Goal: Information Seeking & Learning: Stay updated

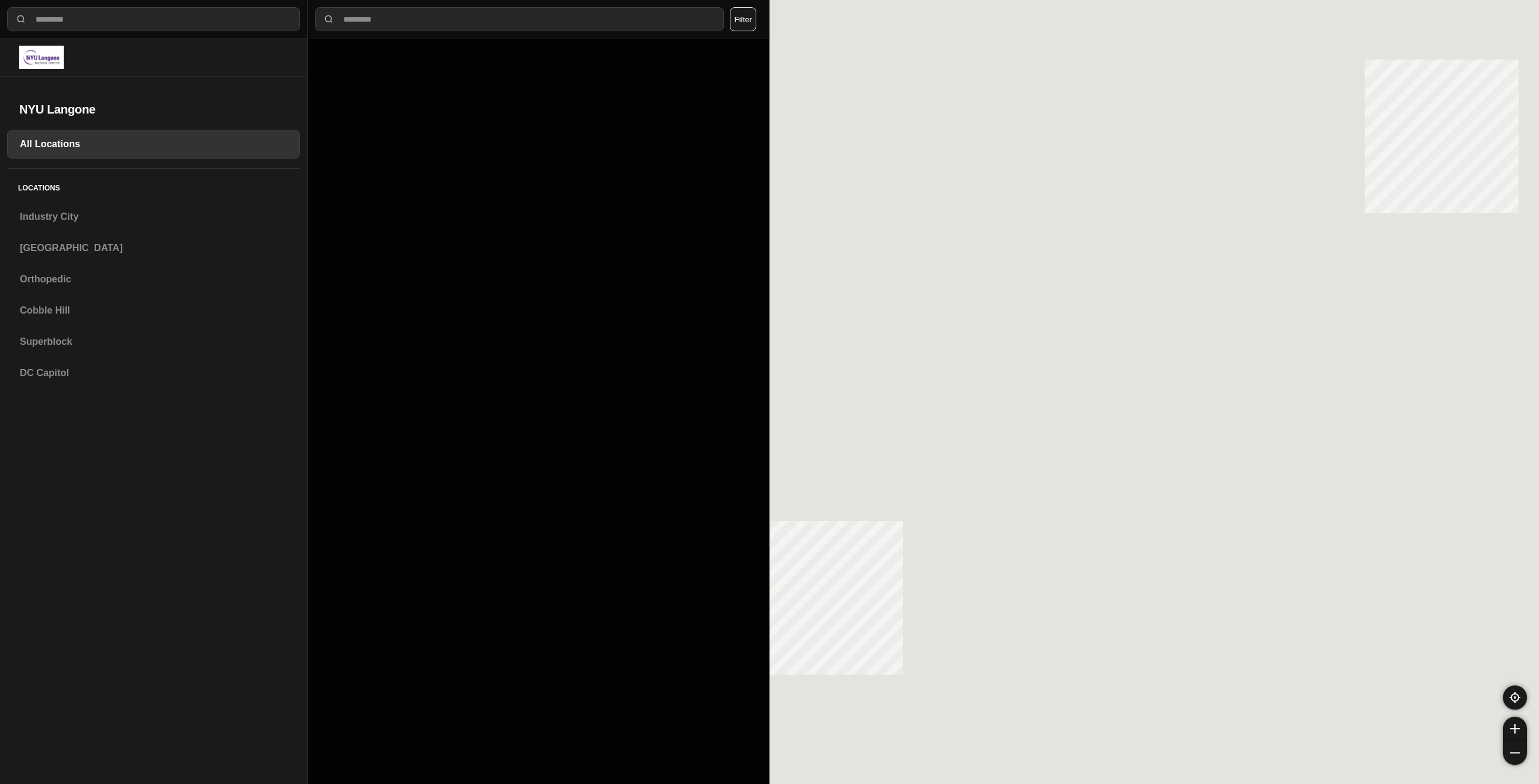
select select "*"
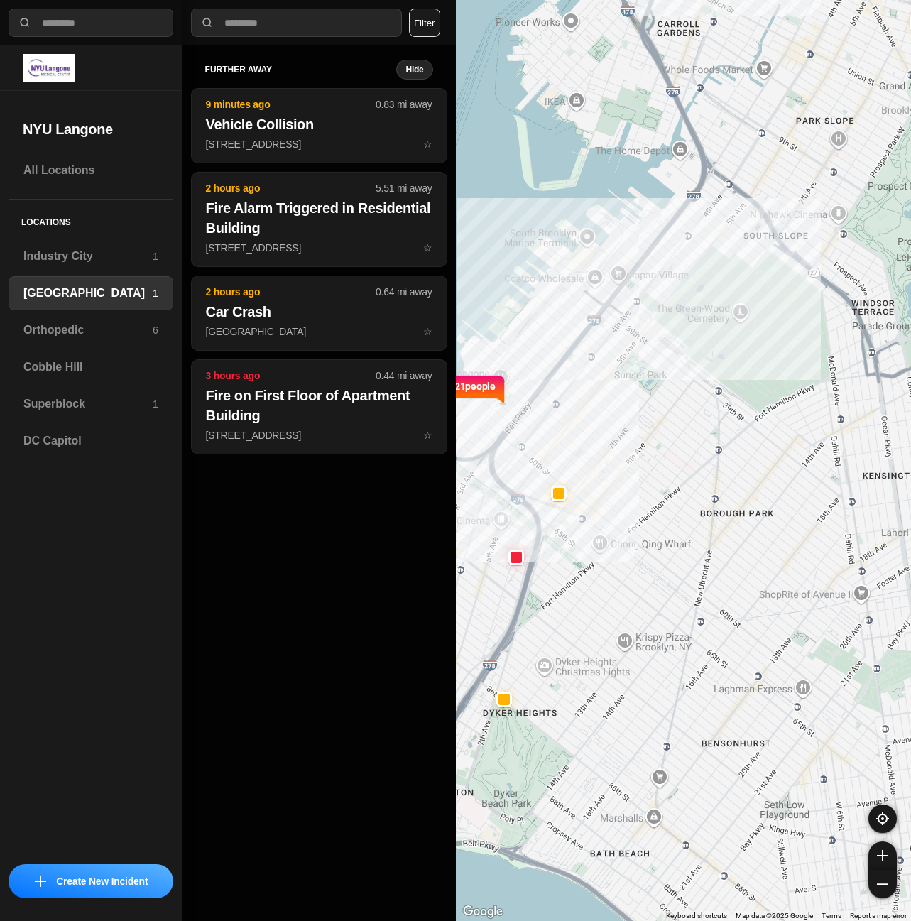
select select "*"
click at [50, 410] on h3 "Superblock" at bounding box center [87, 403] width 129 height 17
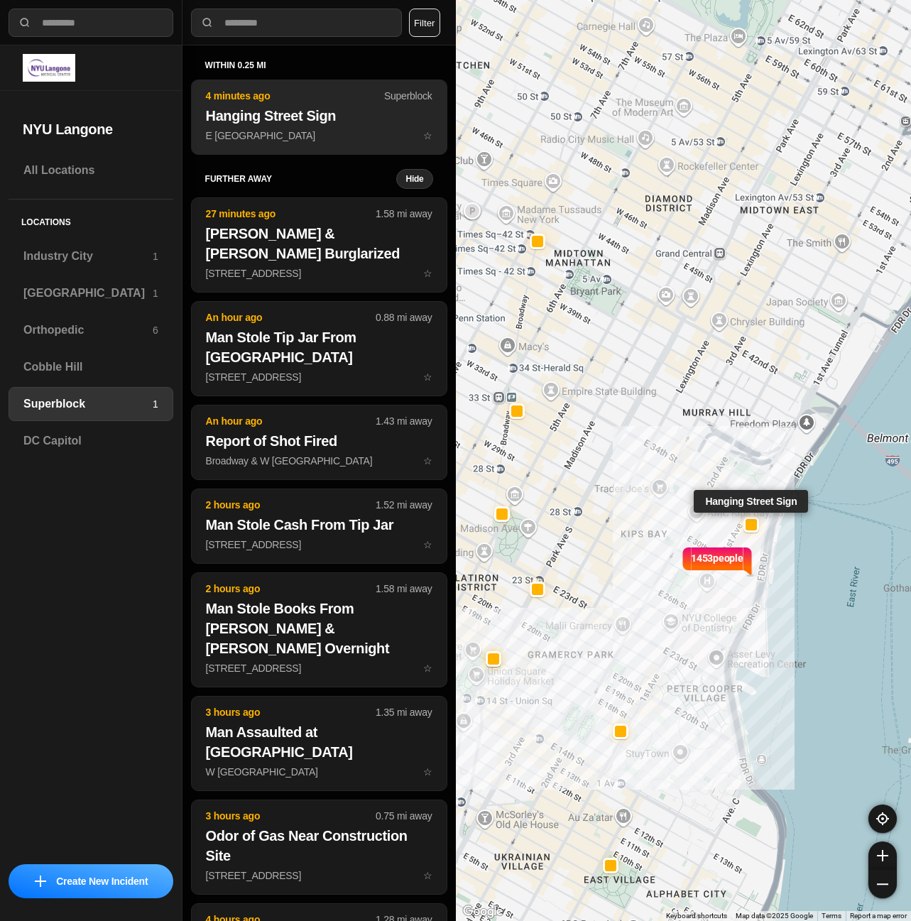
click at [268, 136] on p "E 33rd St & 1st Ave ☆" at bounding box center [319, 135] width 226 height 14
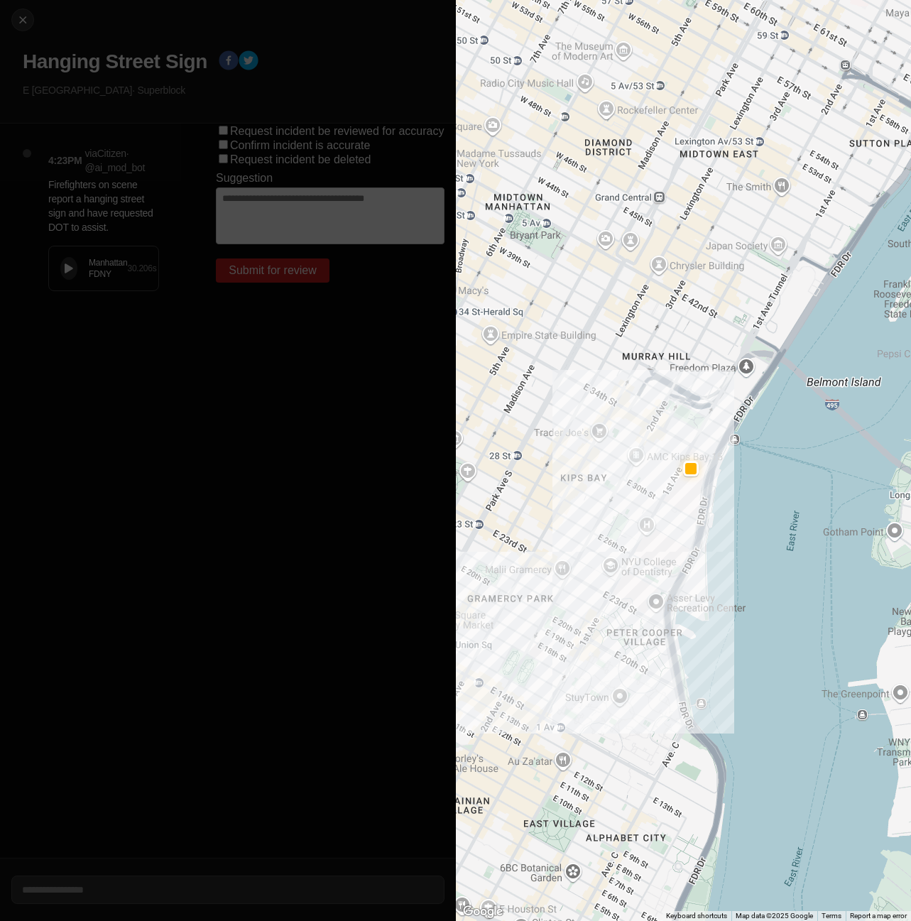
click at [64, 265] on button at bounding box center [68, 268] width 17 height 23
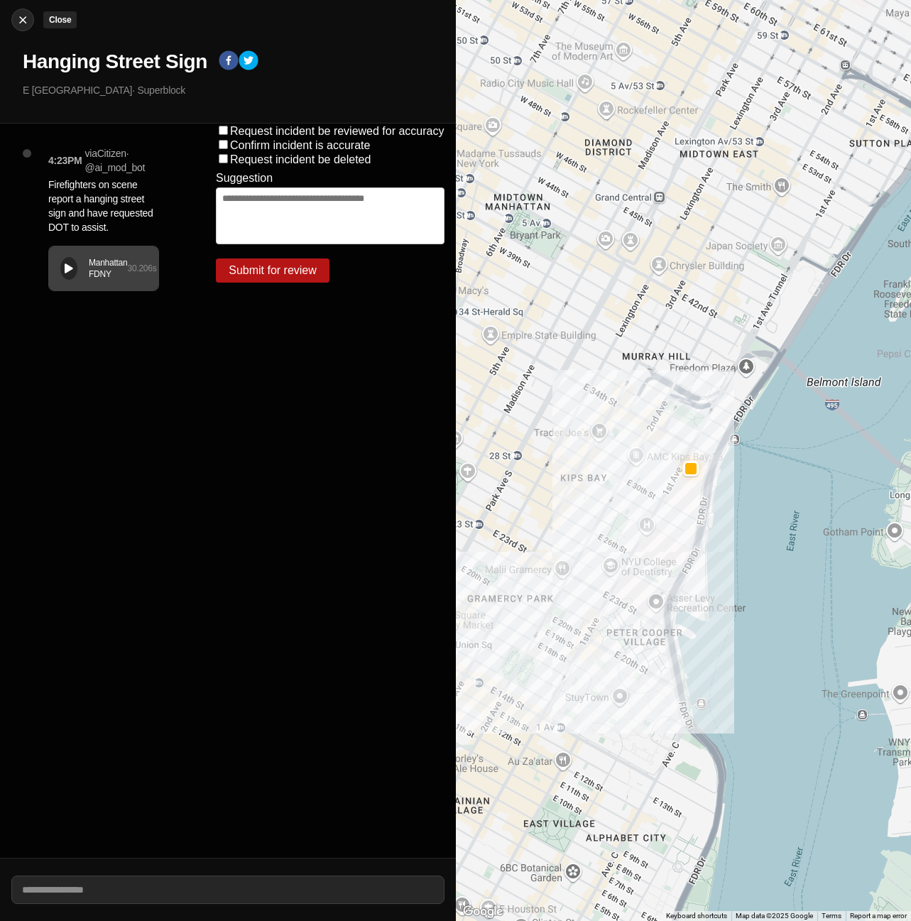
click at [29, 18] on img at bounding box center [23, 20] width 14 height 14
select select "*"
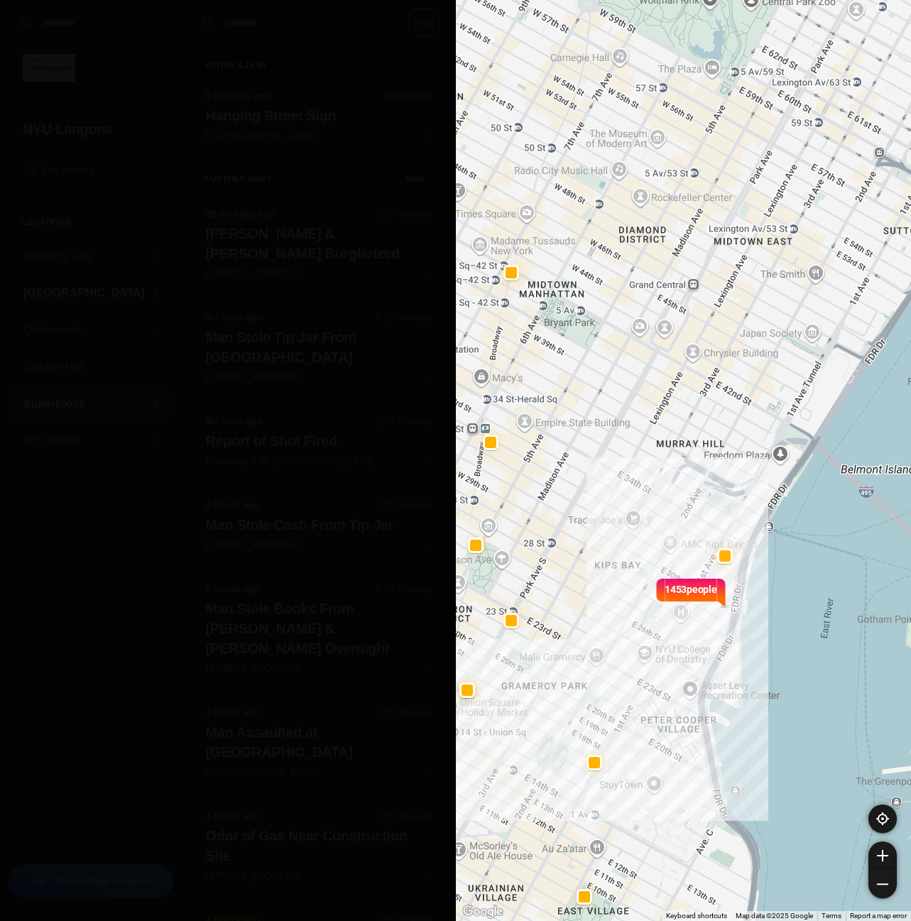
drag, startPoint x: 66, startPoint y: 282, endPoint x: 66, endPoint y: 296, distance: 13.5
click at [66, 282] on div "Brooklyn 1" at bounding box center [91, 293] width 165 height 34
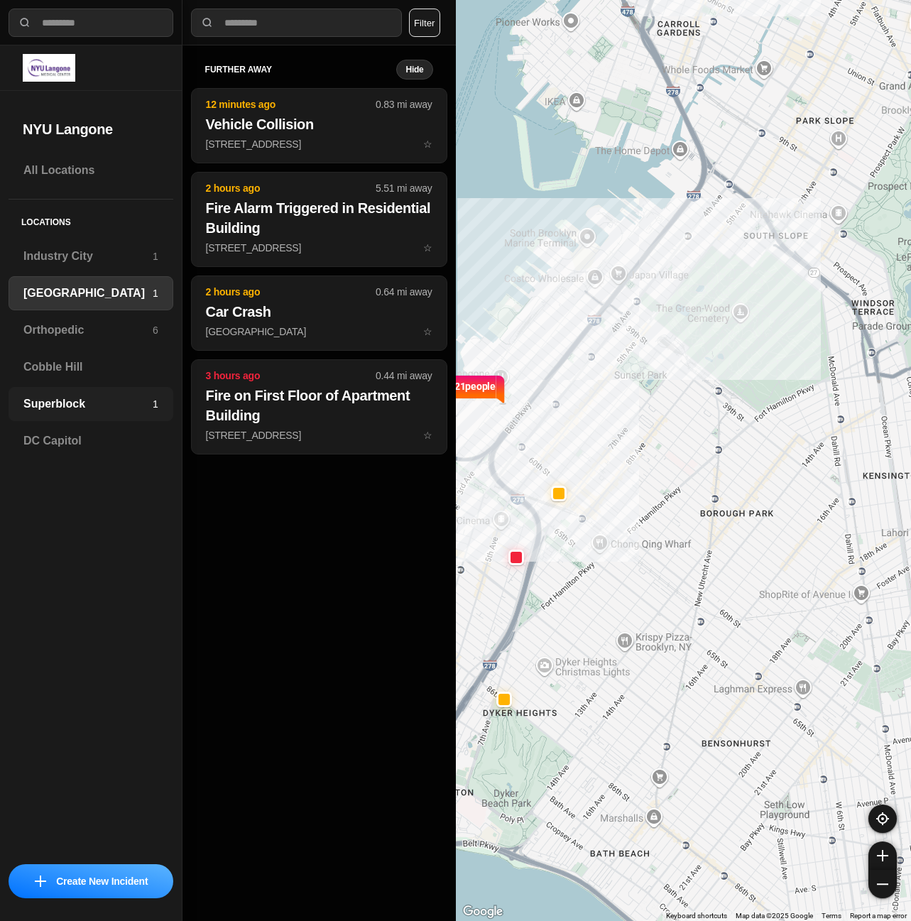
click at [102, 397] on h3 "Superblock" at bounding box center [87, 403] width 129 height 17
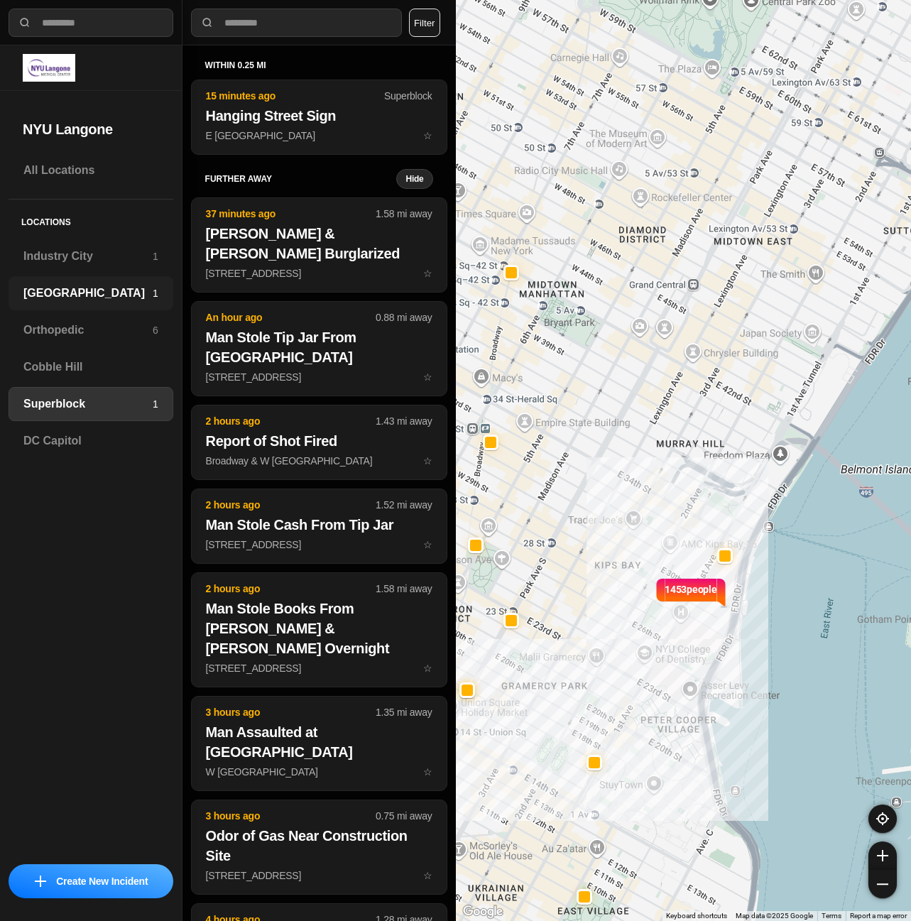
click at [89, 296] on h3 "[GEOGRAPHIC_DATA]" at bounding box center [87, 293] width 129 height 17
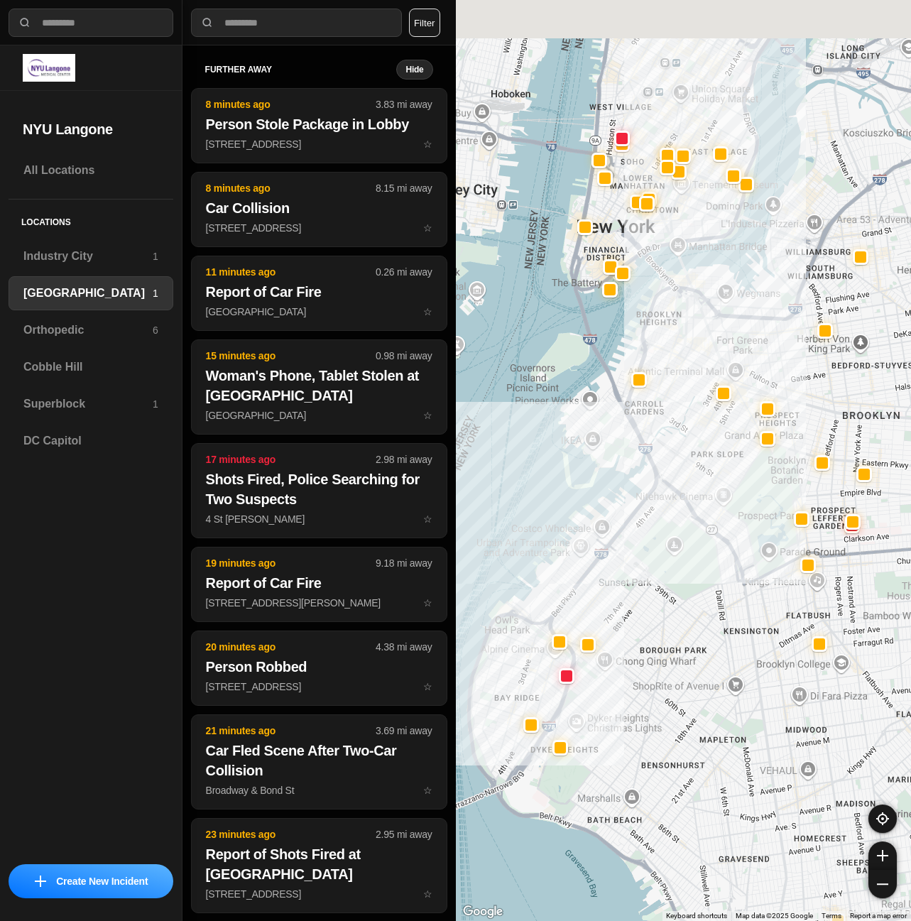
drag, startPoint x: 737, startPoint y: 337, endPoint x: 740, endPoint y: 473, distance: 136.3
click at [737, 484] on div at bounding box center [684, 460] width 456 height 921
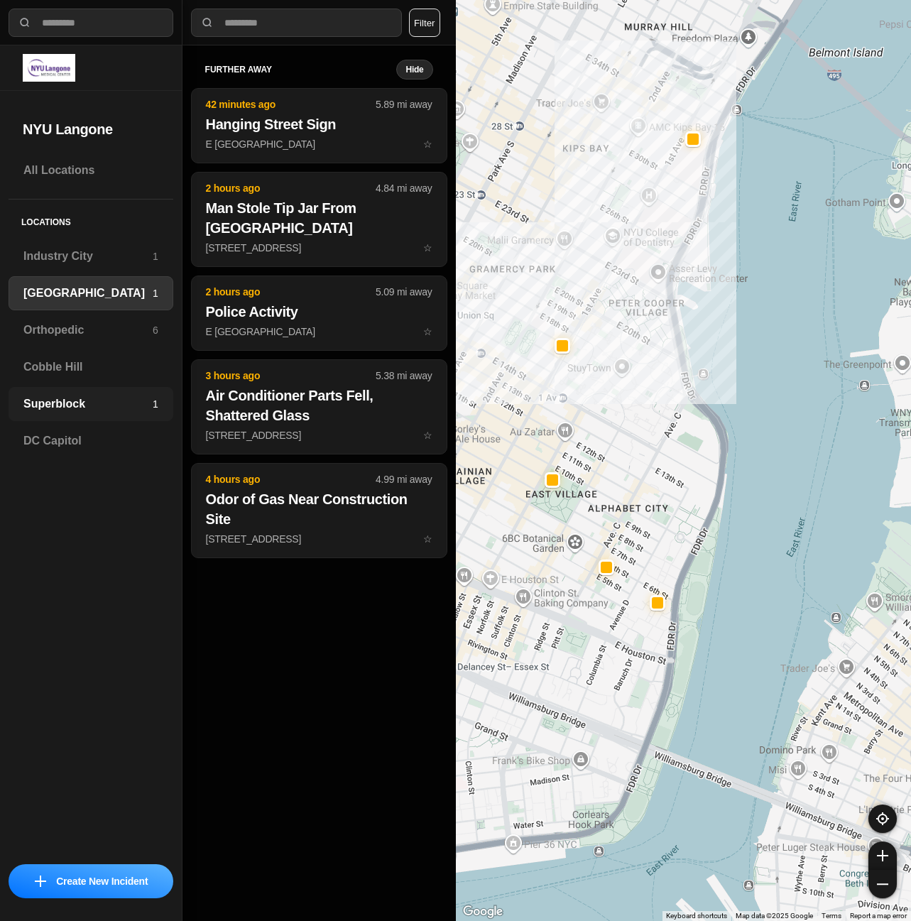
click at [94, 415] on div "Superblock 1" at bounding box center [91, 404] width 165 height 34
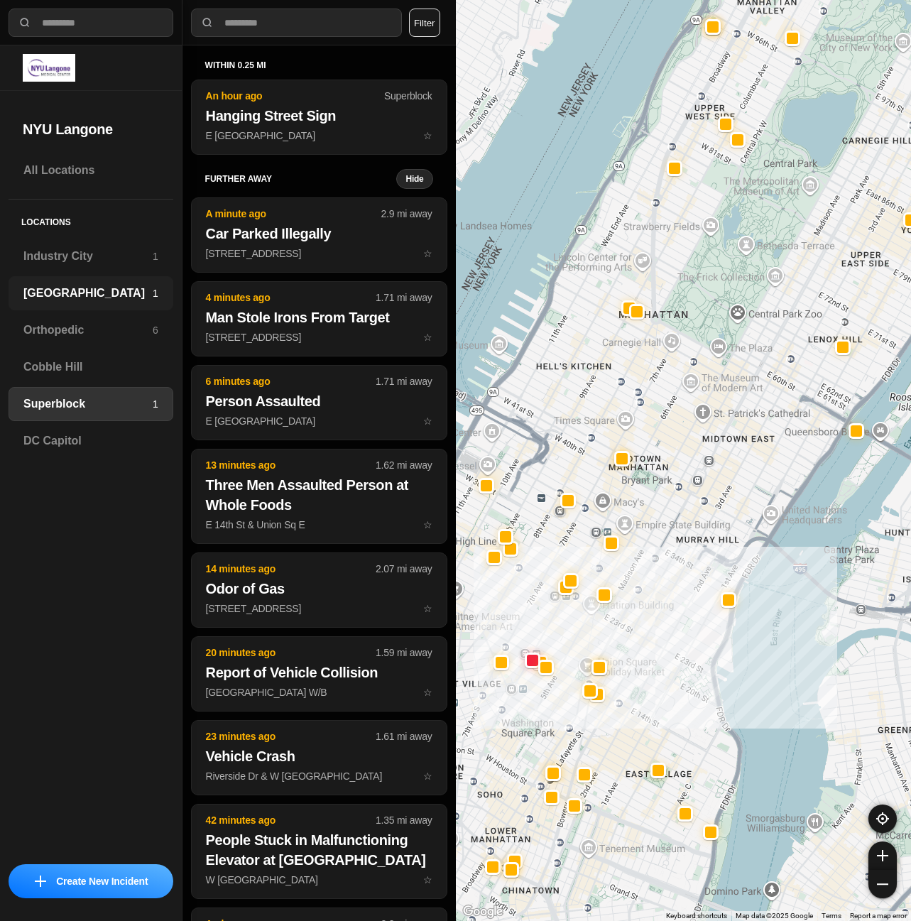
click at [61, 286] on h3 "[GEOGRAPHIC_DATA]" at bounding box center [87, 293] width 129 height 17
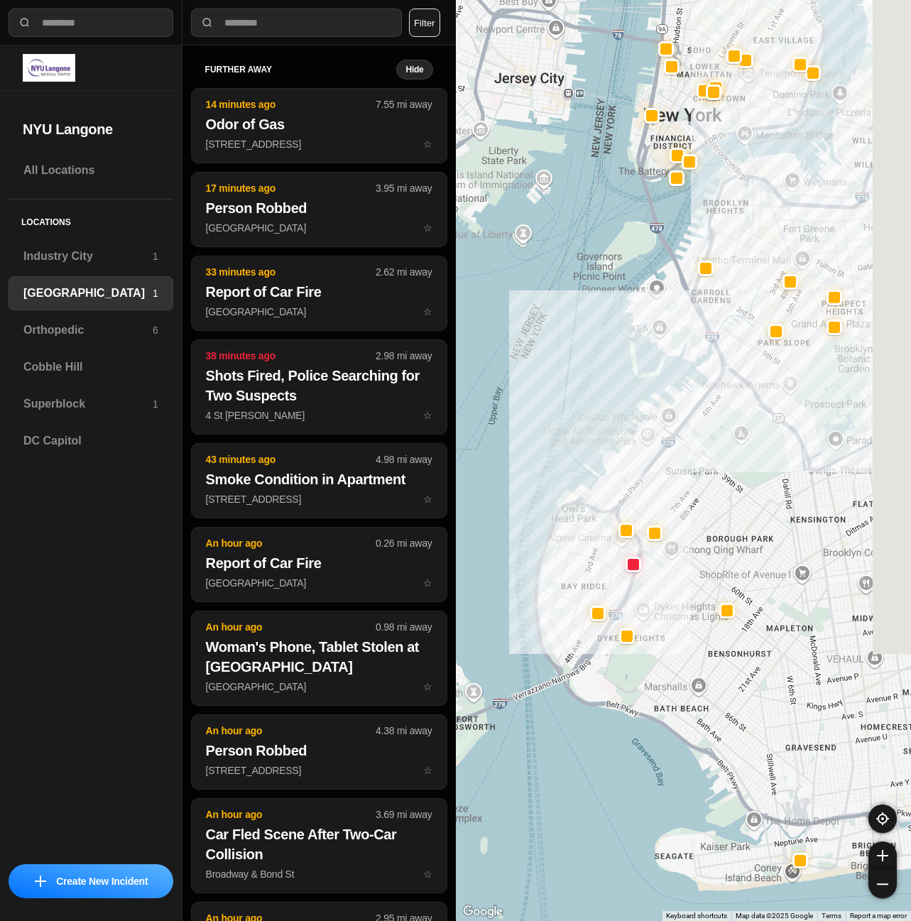
drag, startPoint x: 886, startPoint y: 474, endPoint x: 801, endPoint y: 515, distance: 93.7
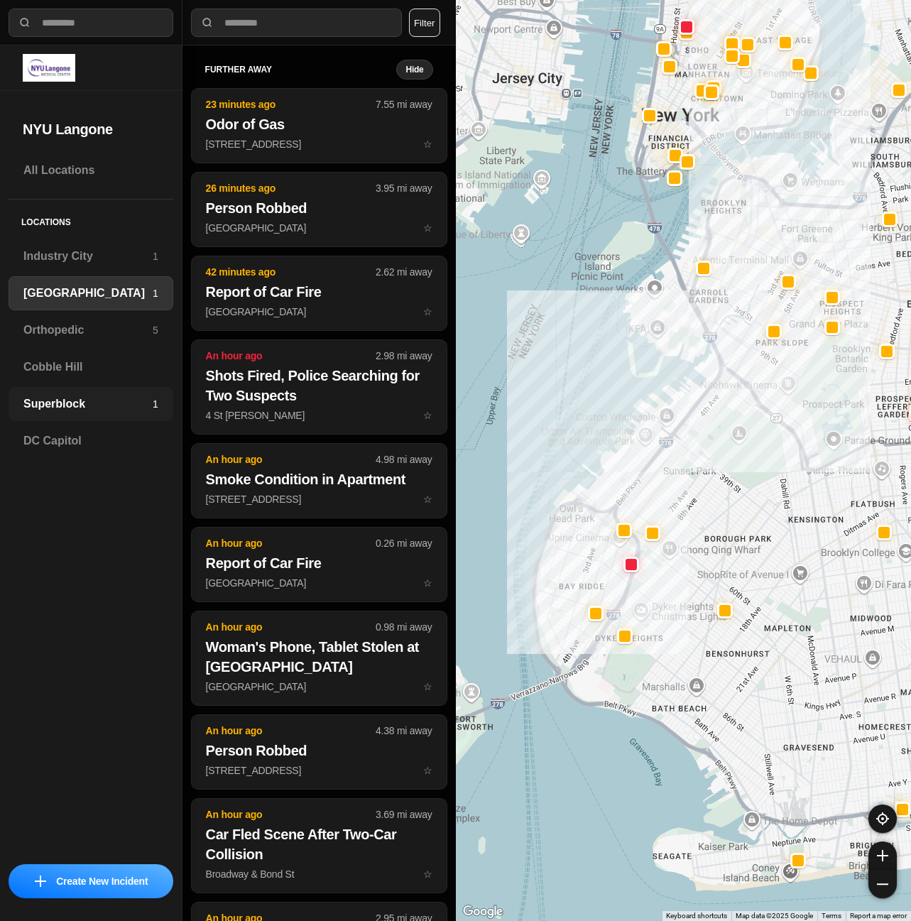
click at [86, 409] on h3 "Superblock" at bounding box center [87, 403] width 129 height 17
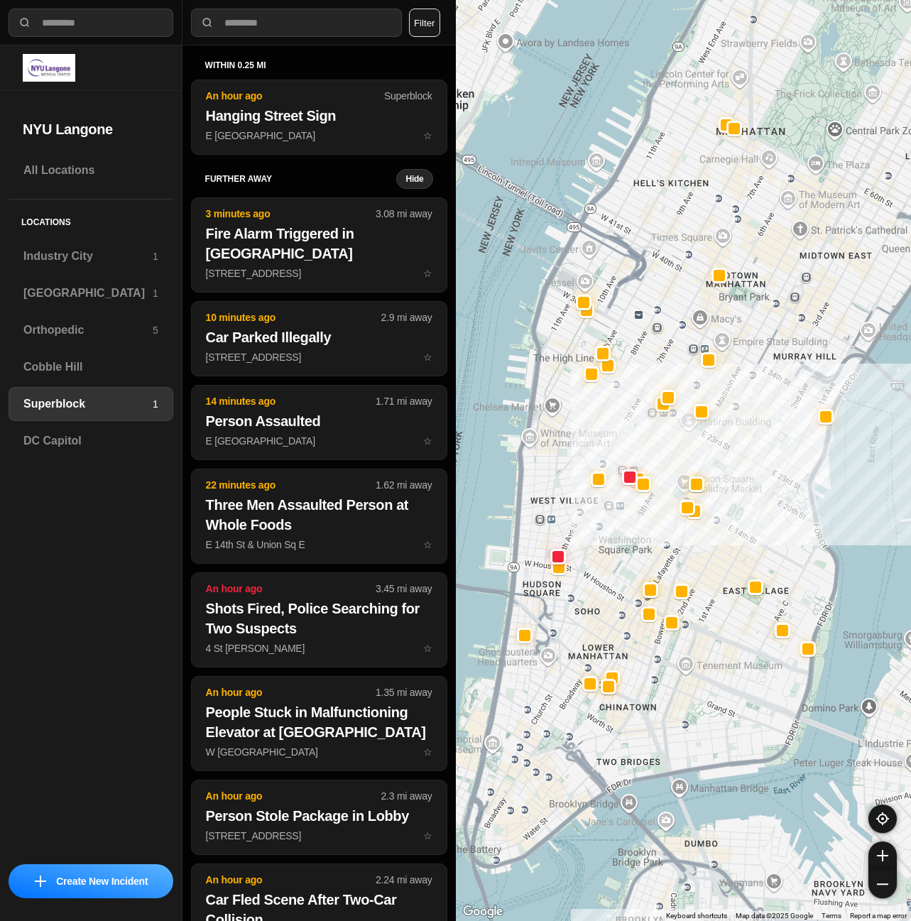
drag, startPoint x: 756, startPoint y: 664, endPoint x: 814, endPoint y: 518, distance: 157.4
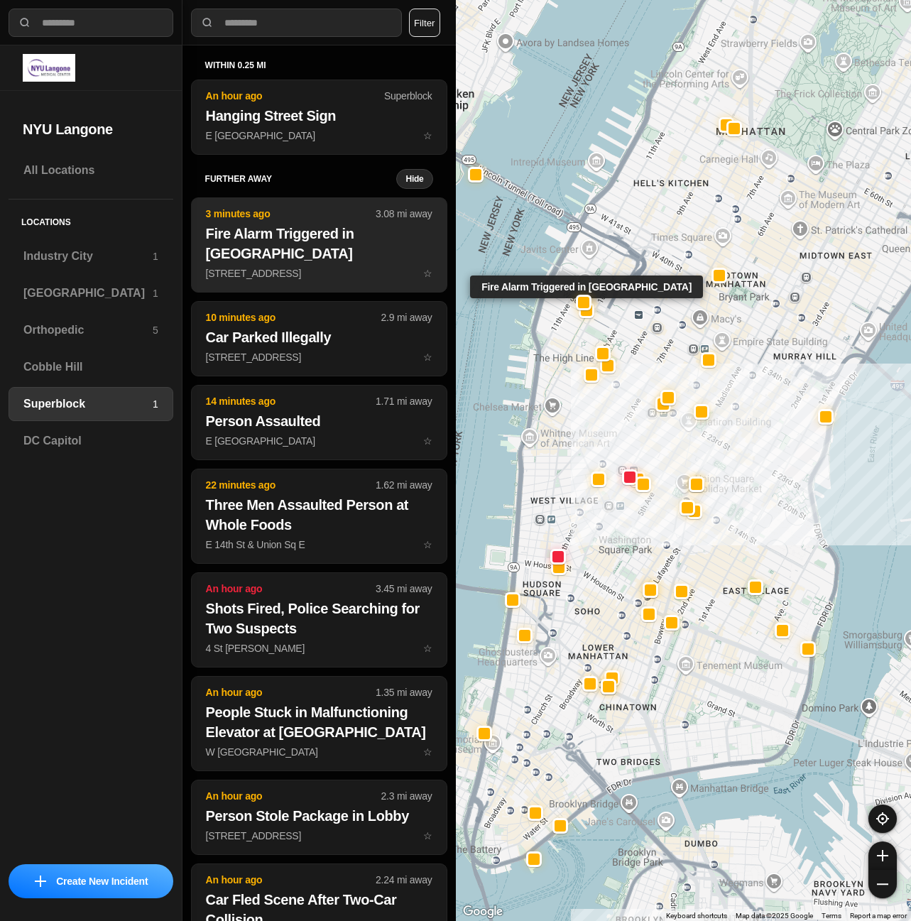
click at [309, 245] on h2 "Fire Alarm Triggered in Commercial Building" at bounding box center [319, 244] width 226 height 40
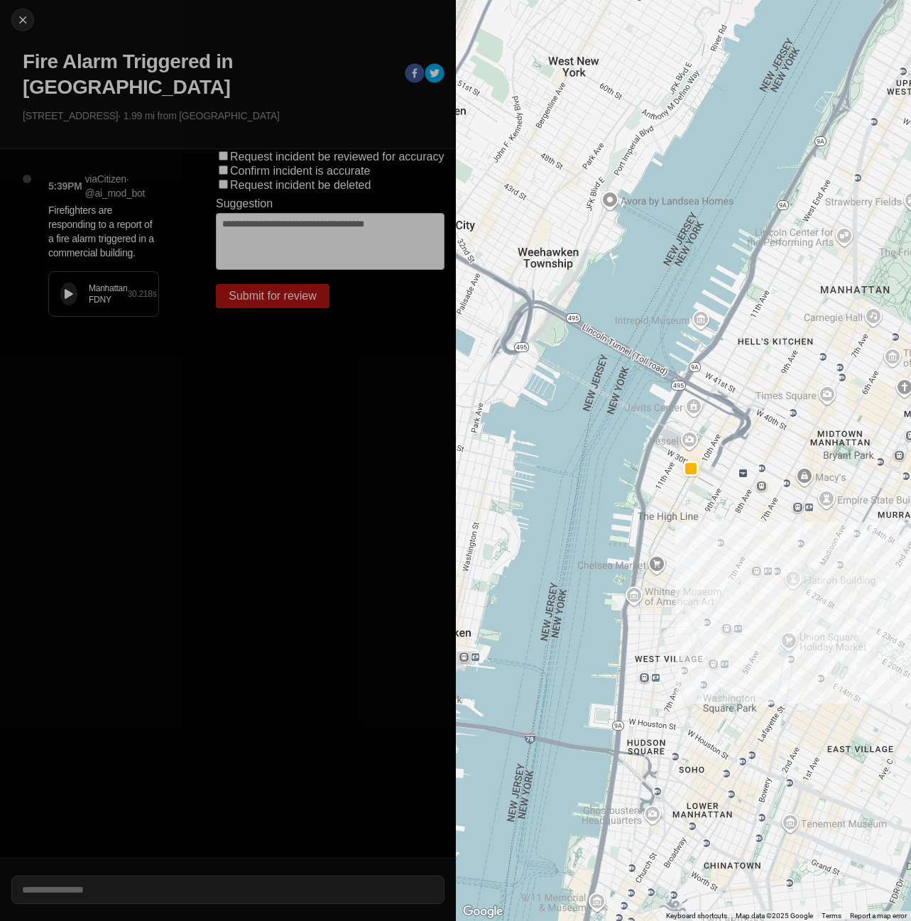
click at [65, 297] on icon at bounding box center [69, 294] width 9 height 9
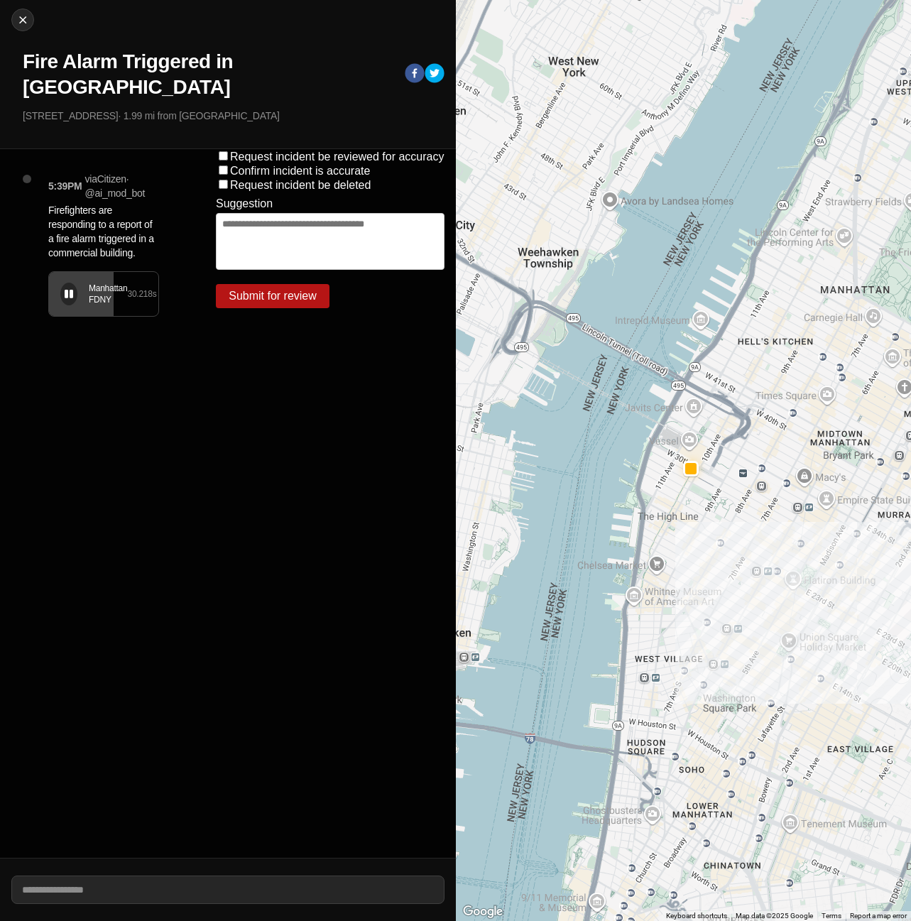
click at [57, 294] on div "Manhattan FDNY 30.218 s" at bounding box center [103, 294] width 109 height 44
click at [72, 295] on icon at bounding box center [69, 294] width 9 height 9
click at [18, 20] on img at bounding box center [23, 20] width 14 height 14
select select "*"
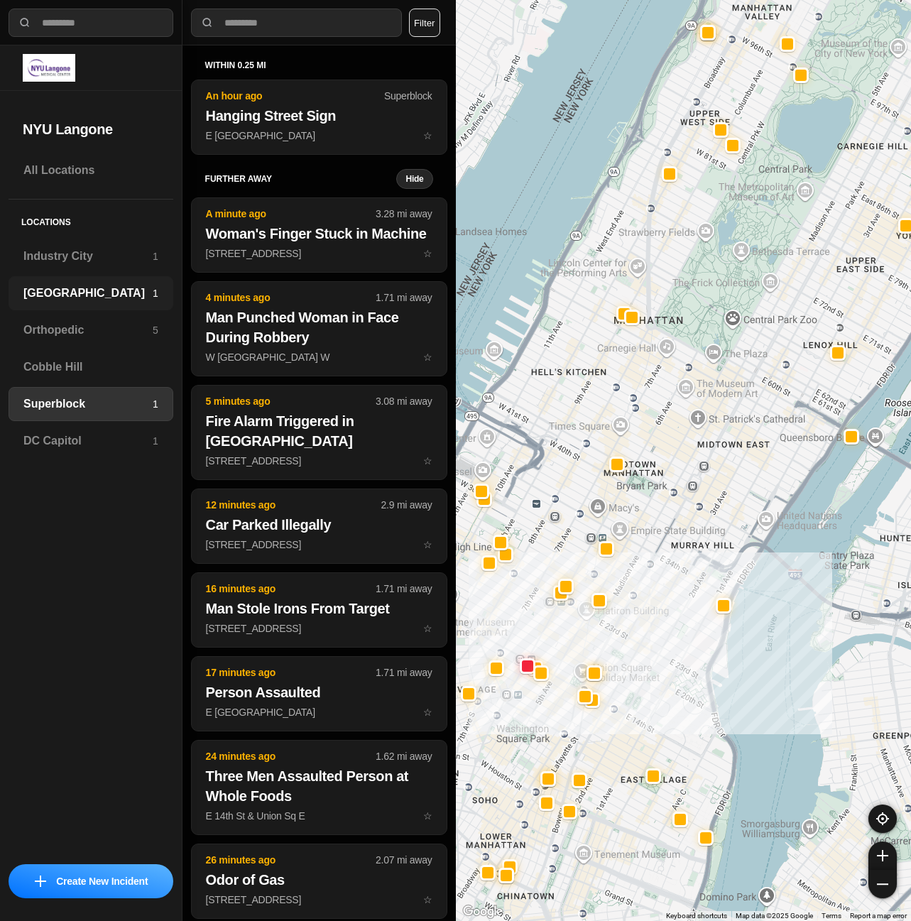
click at [51, 292] on h3 "[GEOGRAPHIC_DATA]" at bounding box center [87, 293] width 129 height 17
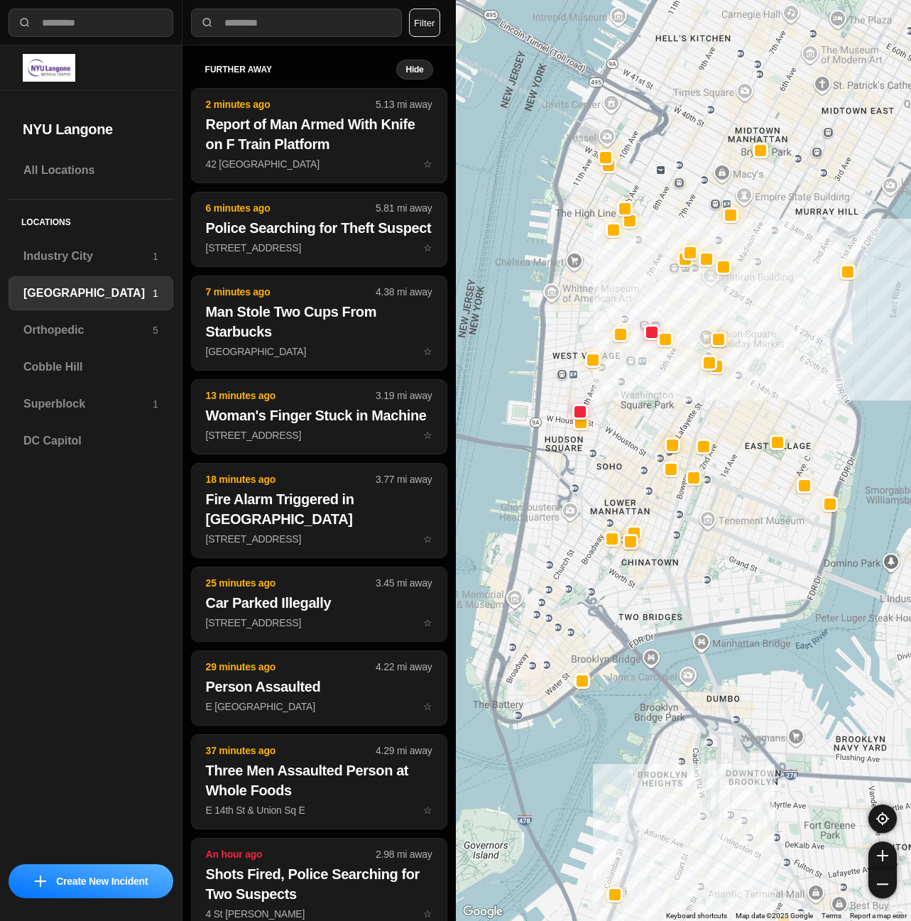
drag, startPoint x: 627, startPoint y: 244, endPoint x: 702, endPoint y: 343, distance: 123.6
click at [702, 342] on div "421 people" at bounding box center [684, 460] width 456 height 921
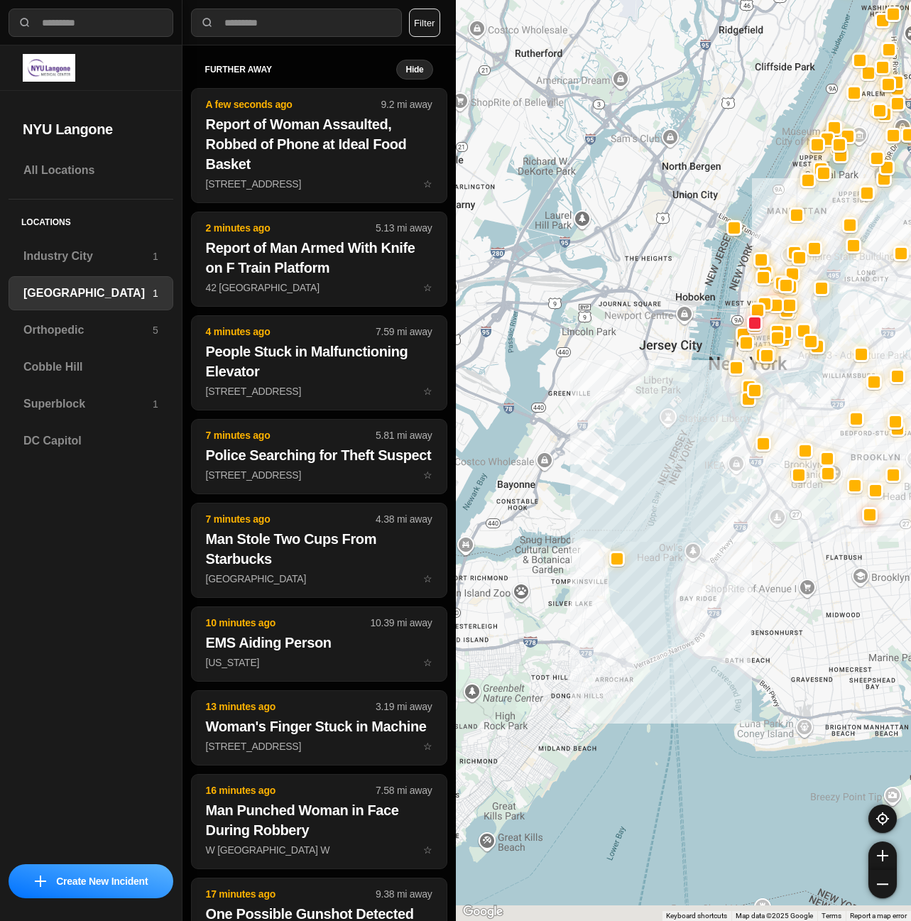
drag, startPoint x: 762, startPoint y: 877, endPoint x: 789, endPoint y: 512, distance: 365.8
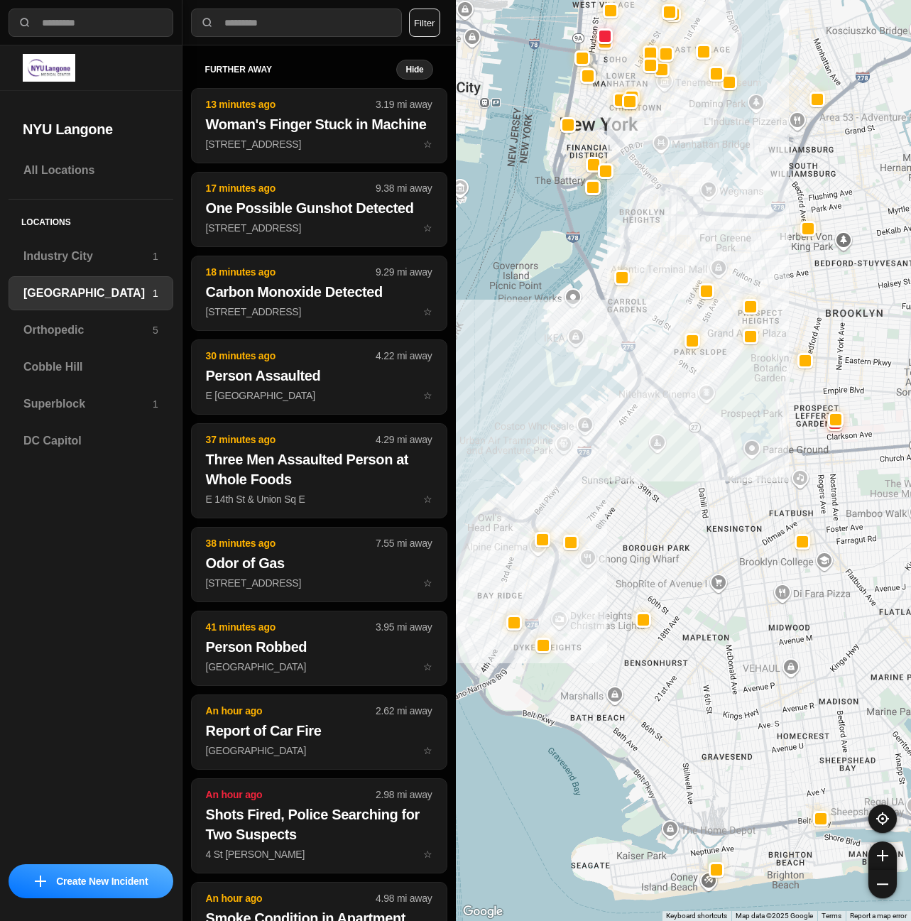
drag, startPoint x: 855, startPoint y: 662, endPoint x: 776, endPoint y: 660, distance: 79.5
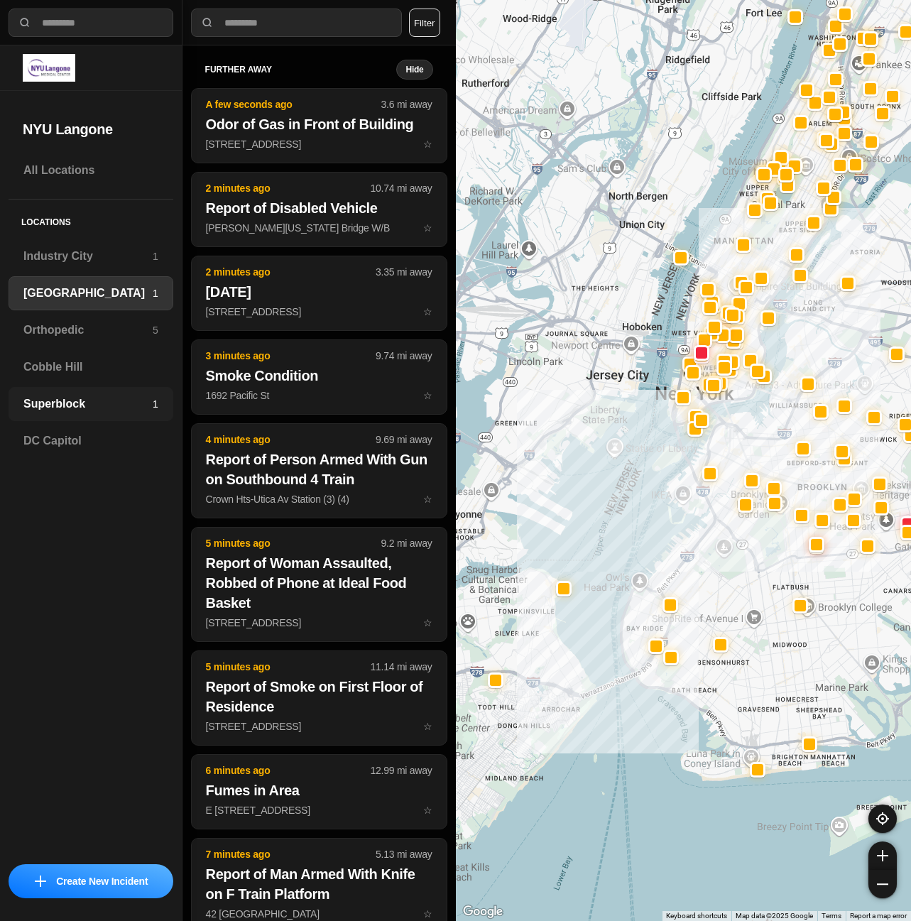
click at [68, 410] on h3 "Superblock" at bounding box center [87, 403] width 129 height 17
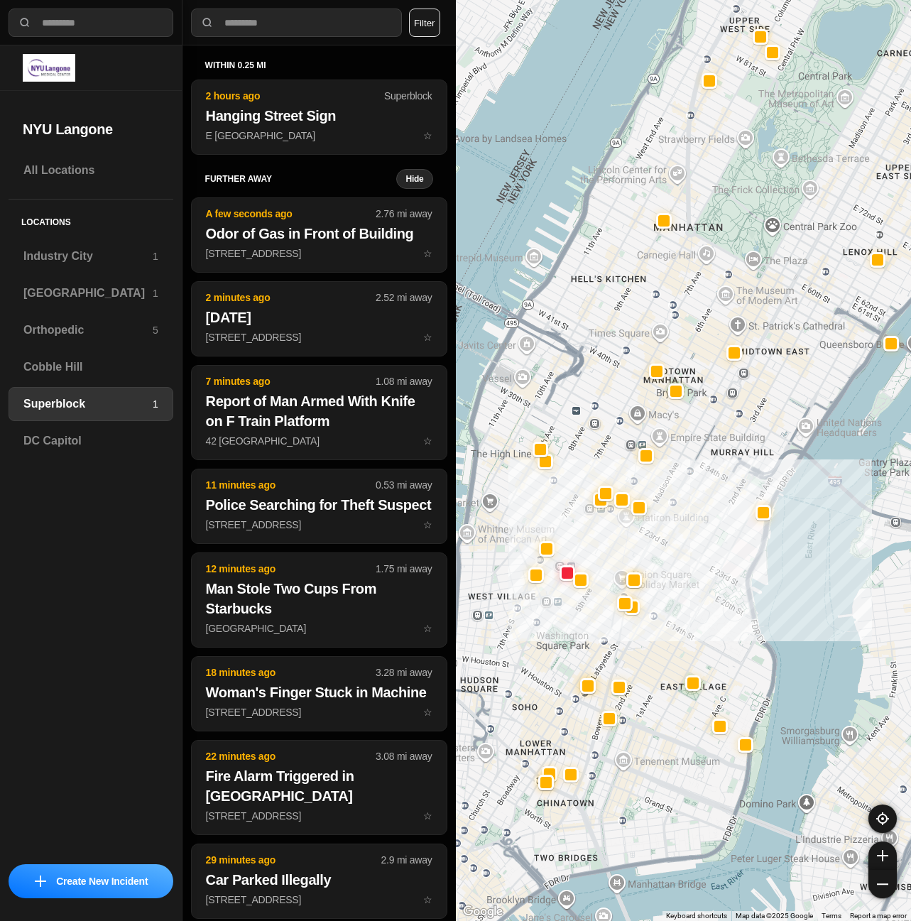
drag, startPoint x: 767, startPoint y: 769, endPoint x: 838, endPoint y: 686, distance: 108.7
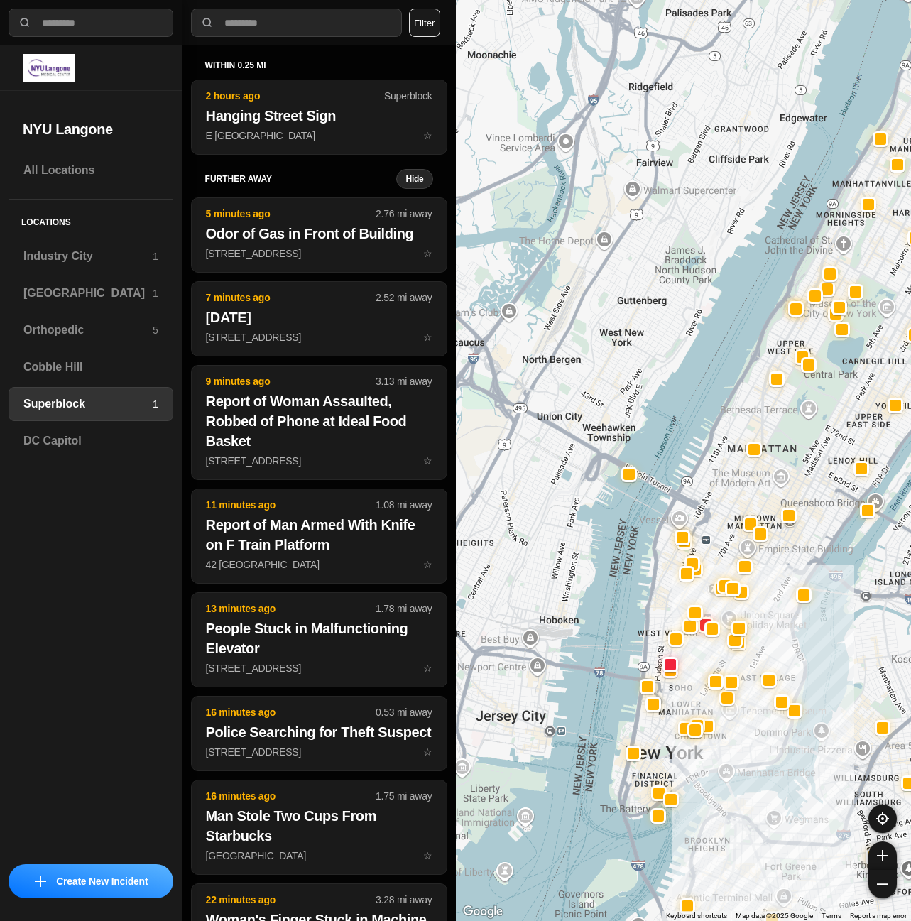
select select "*"
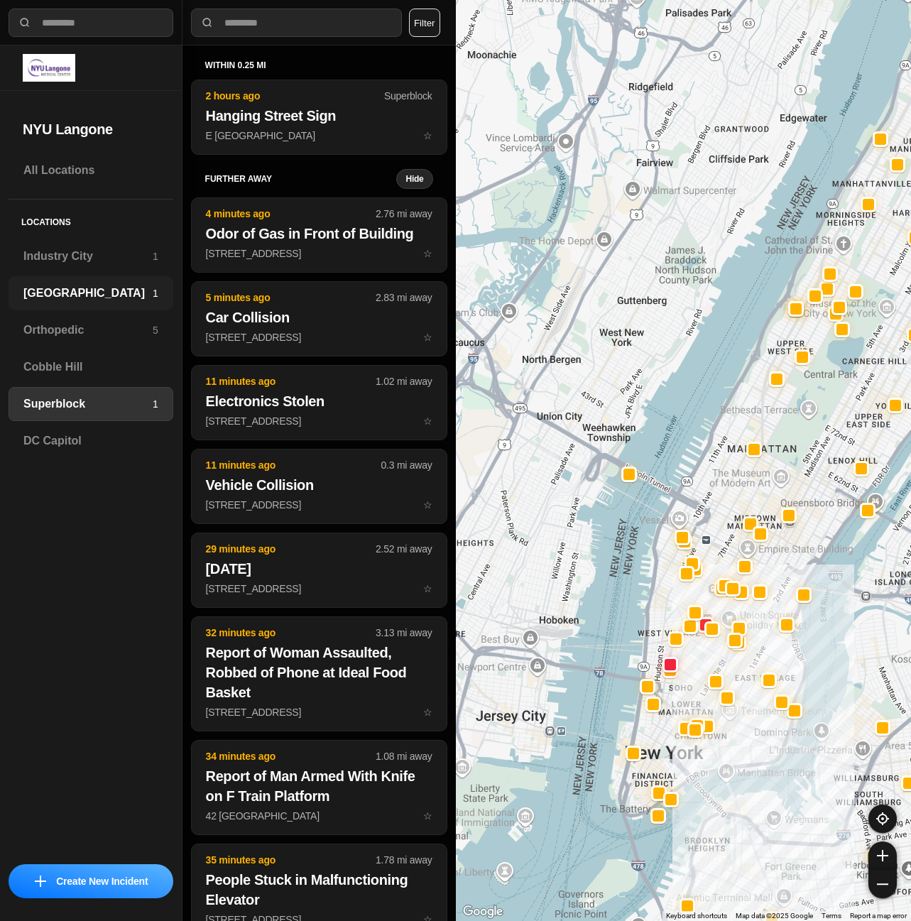
click at [94, 286] on h3 "[GEOGRAPHIC_DATA]" at bounding box center [87, 293] width 129 height 17
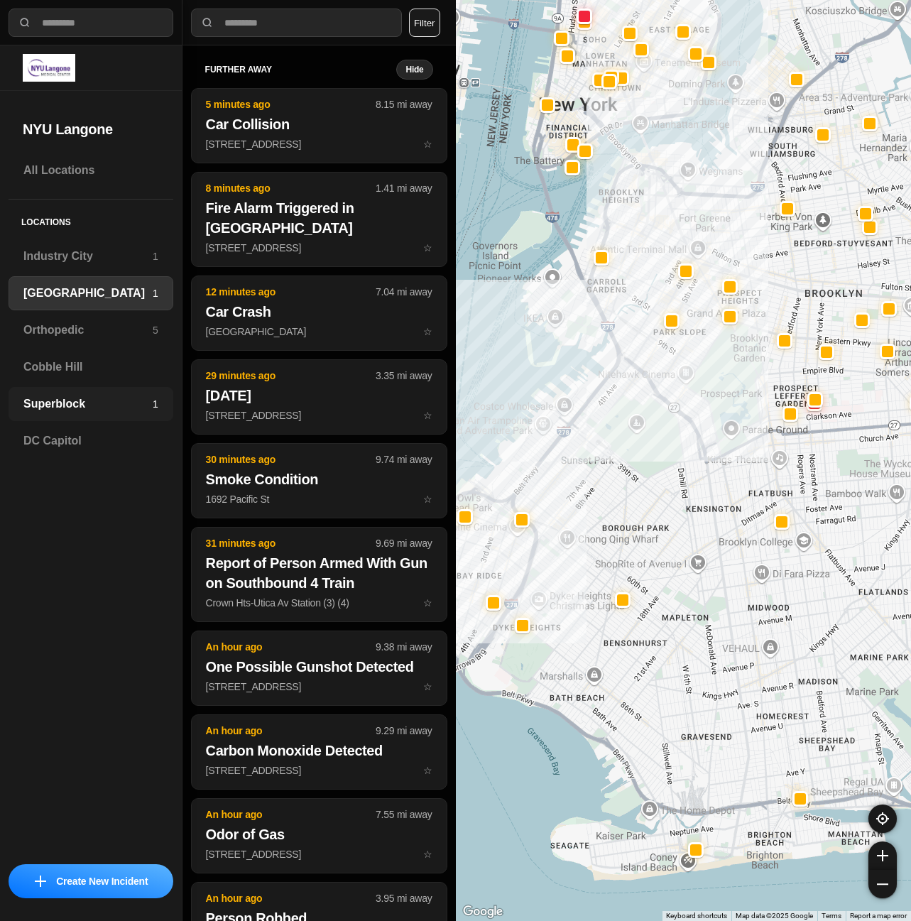
click at [88, 415] on div "Superblock 1" at bounding box center [91, 404] width 165 height 34
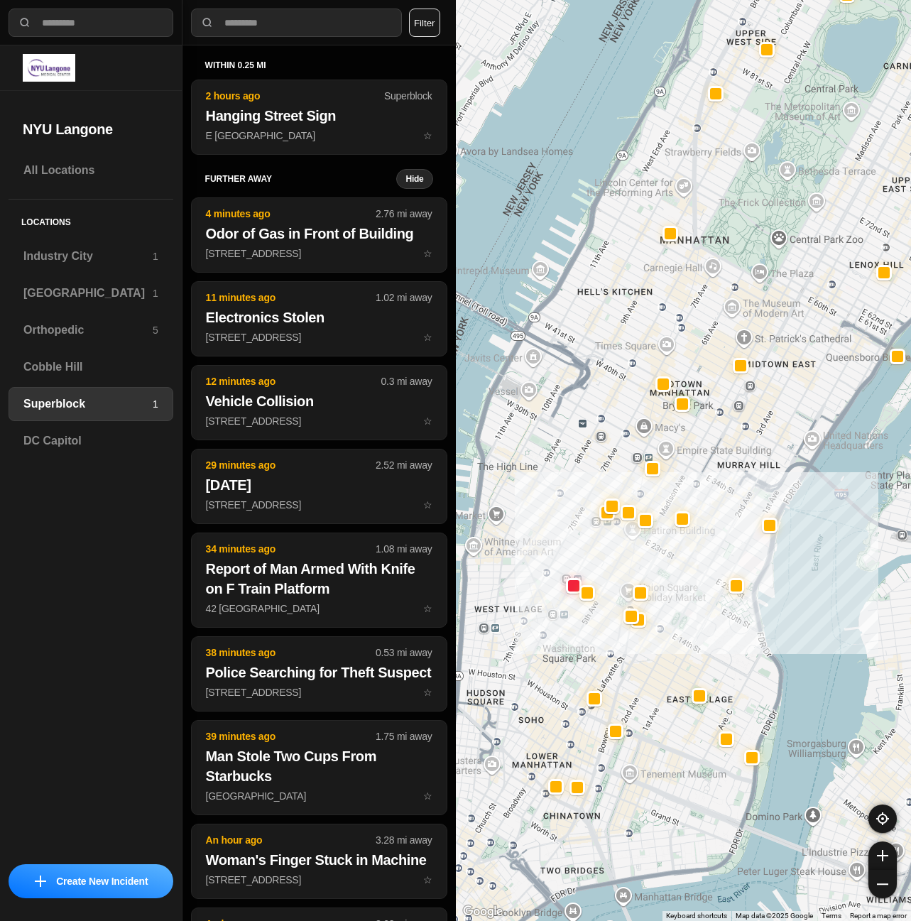
drag, startPoint x: 615, startPoint y: 615, endPoint x: 698, endPoint y: 569, distance: 94.4
click at [698, 576] on div at bounding box center [684, 460] width 456 height 921
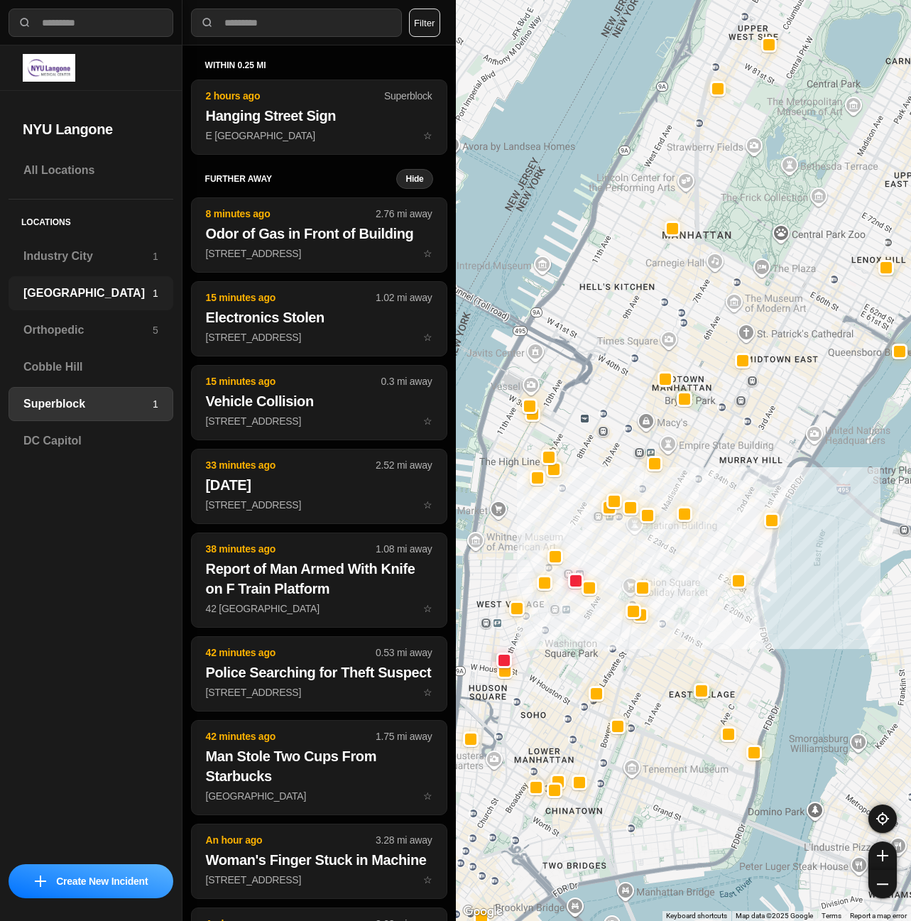
click at [114, 291] on h3 "[GEOGRAPHIC_DATA]" at bounding box center [87, 293] width 129 height 17
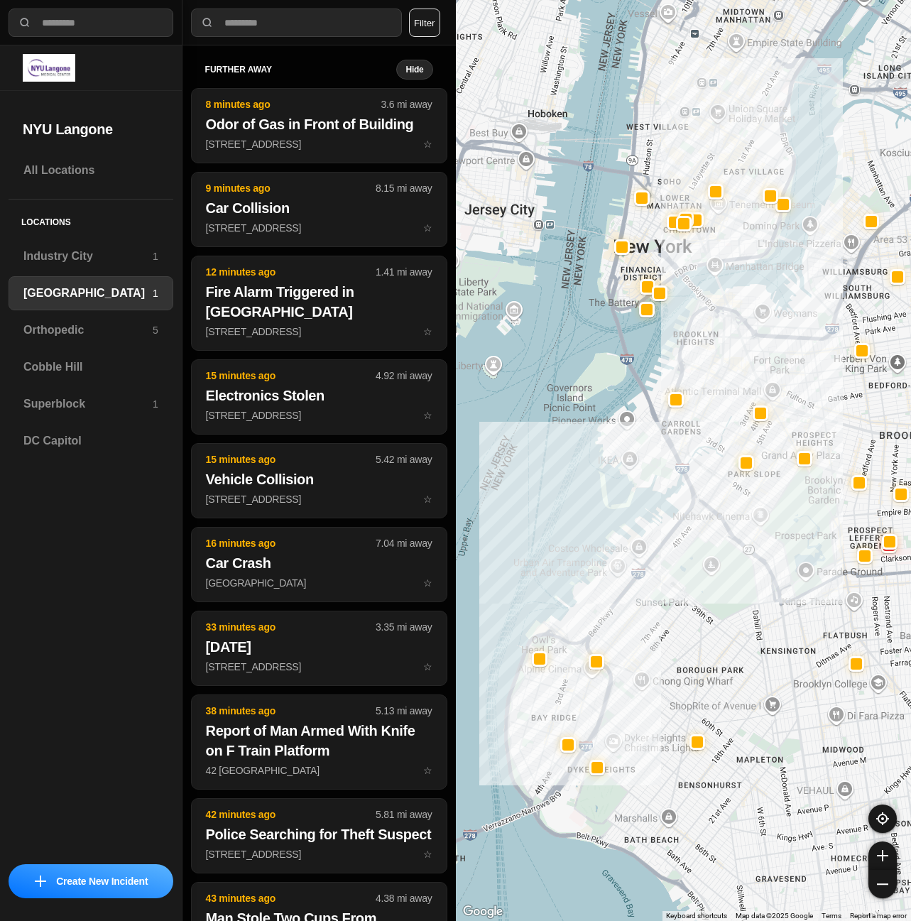
drag, startPoint x: 751, startPoint y: 248, endPoint x: 736, endPoint y: 417, distance: 169.6
click at [736, 417] on div at bounding box center [684, 460] width 456 height 921
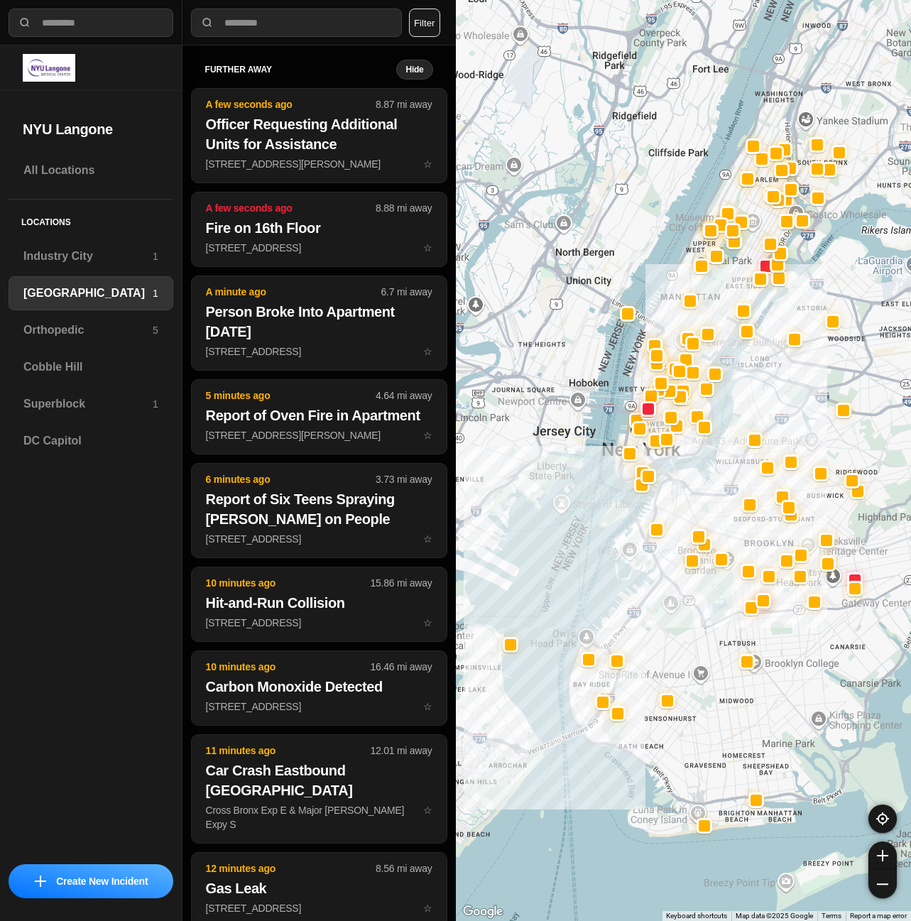
drag, startPoint x: 826, startPoint y: 250, endPoint x: 801, endPoint y: 322, distance: 76.1
click at [801, 322] on div at bounding box center [684, 460] width 456 height 921
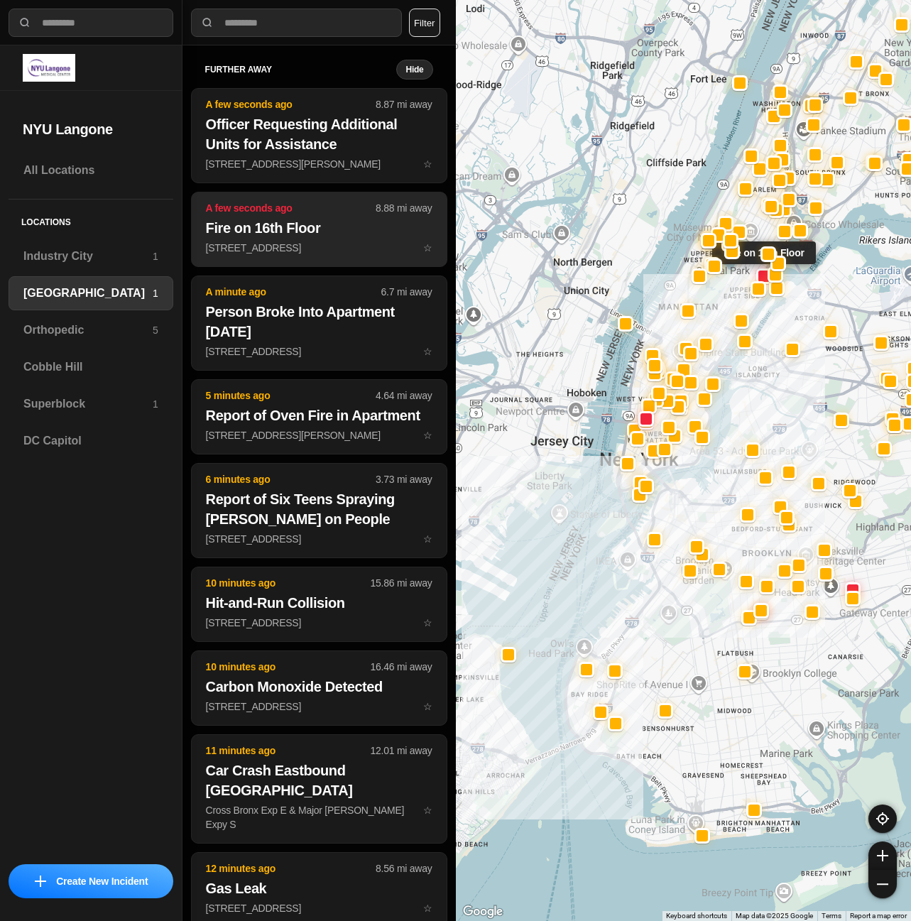
click at [358, 236] on h2 "Fire on 16th Floor" at bounding box center [319, 228] width 226 height 20
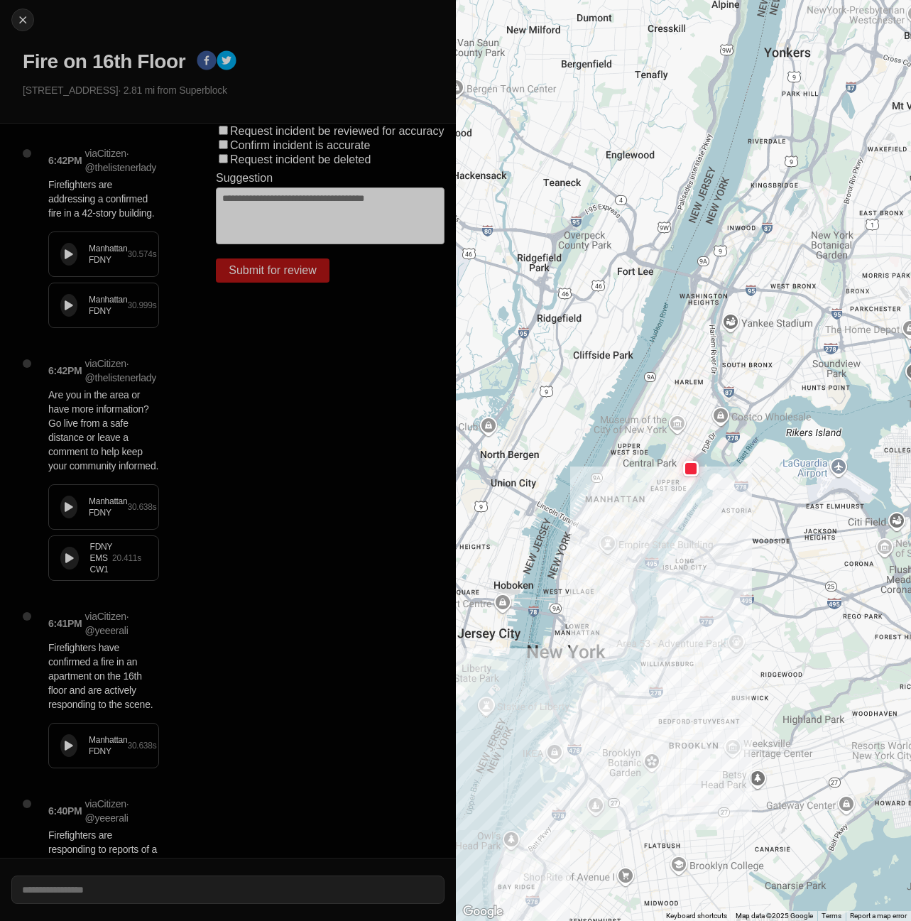
click at [65, 257] on icon at bounding box center [69, 254] width 9 height 9
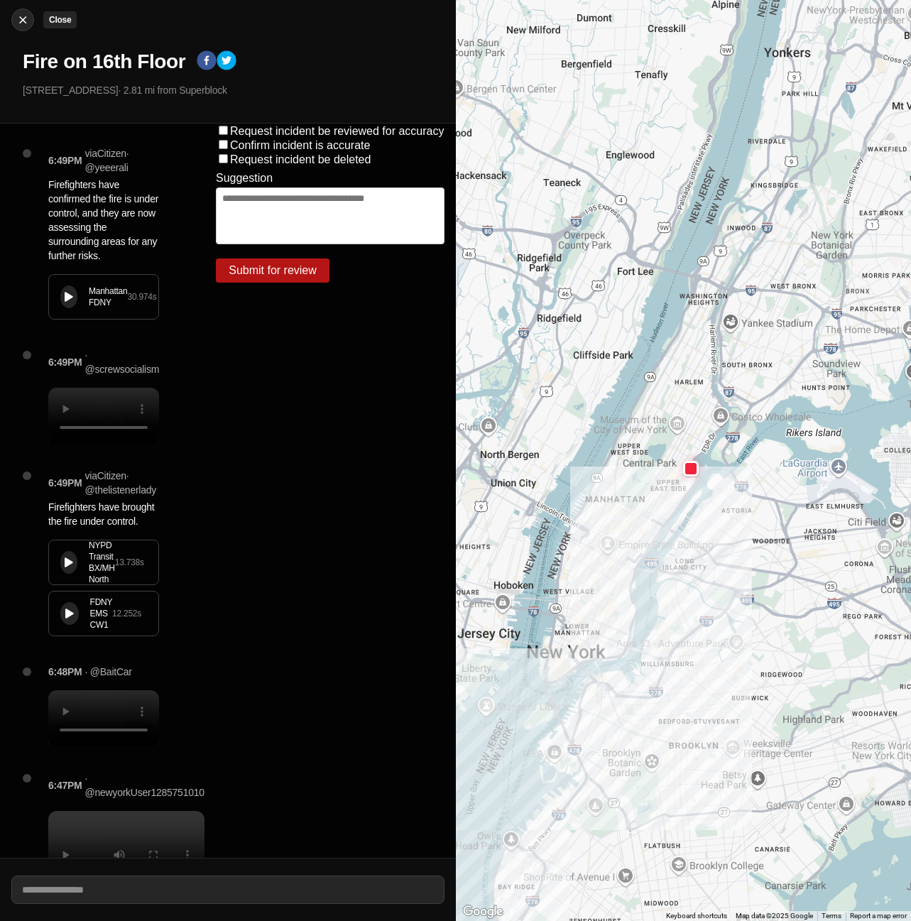
click at [13, 20] on div at bounding box center [22, 20] width 21 height 14
select select "*"
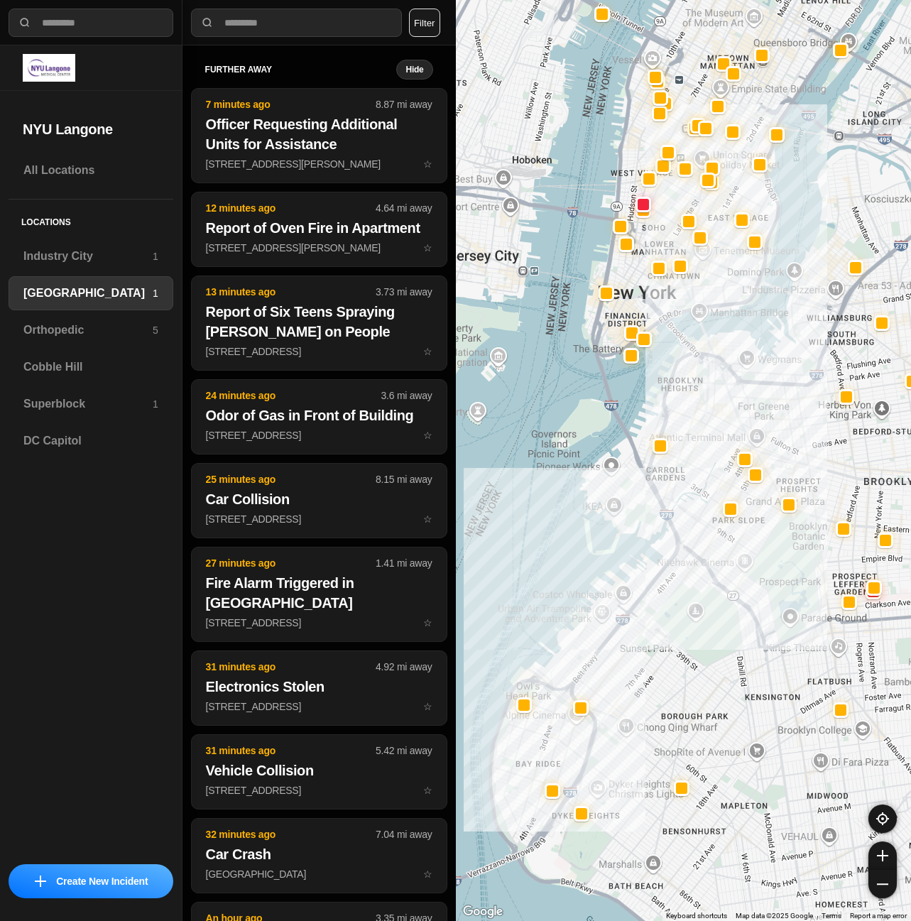
drag, startPoint x: 639, startPoint y: 292, endPoint x: 634, endPoint y: 414, distance: 122.2
click at [636, 415] on div at bounding box center [684, 460] width 456 height 921
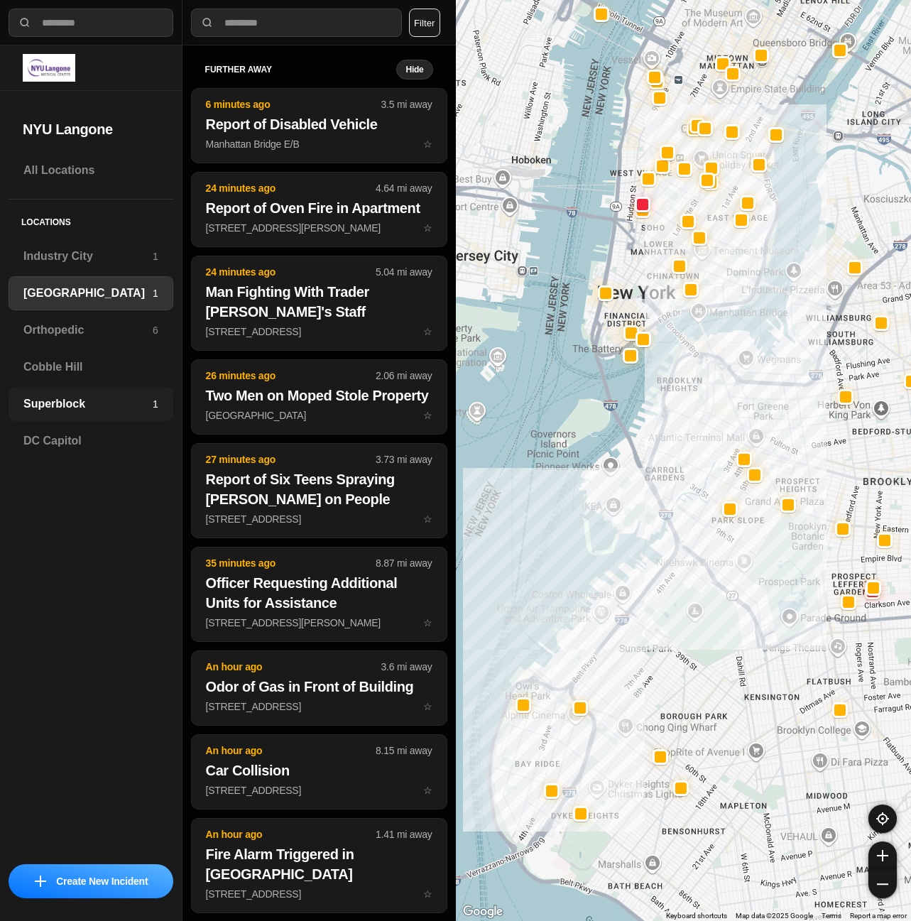
click at [141, 401] on h3 "Superblock" at bounding box center [87, 403] width 129 height 17
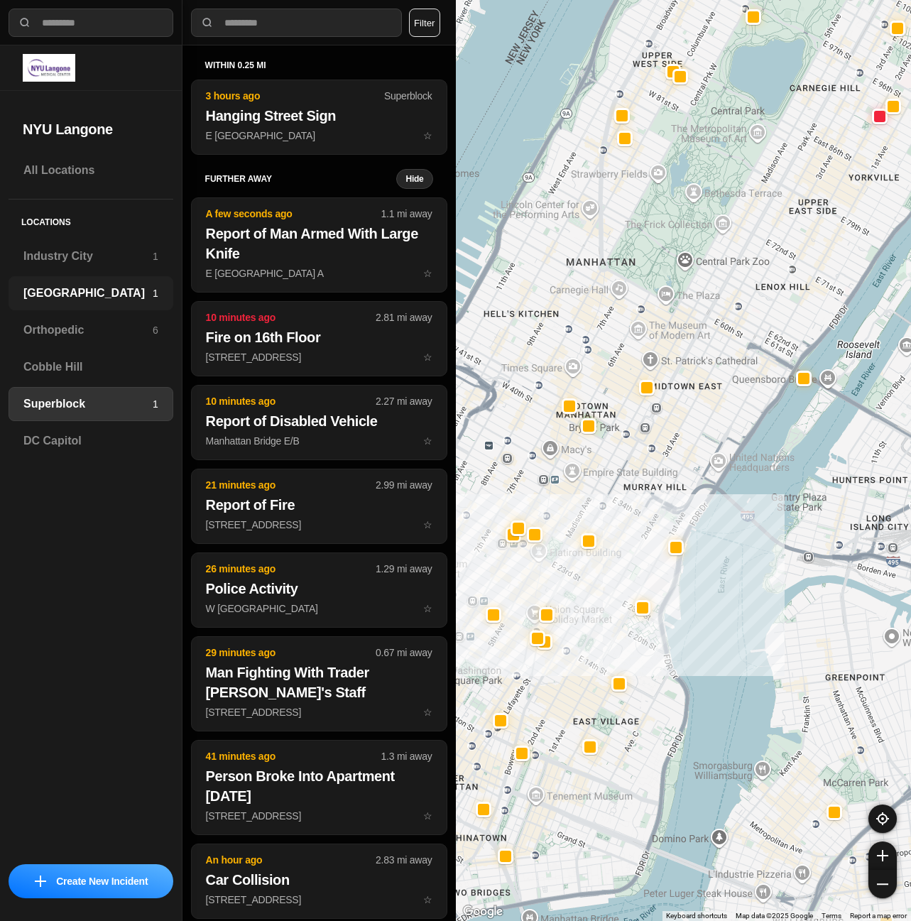
click at [85, 277] on div "Brooklyn 1" at bounding box center [91, 293] width 165 height 34
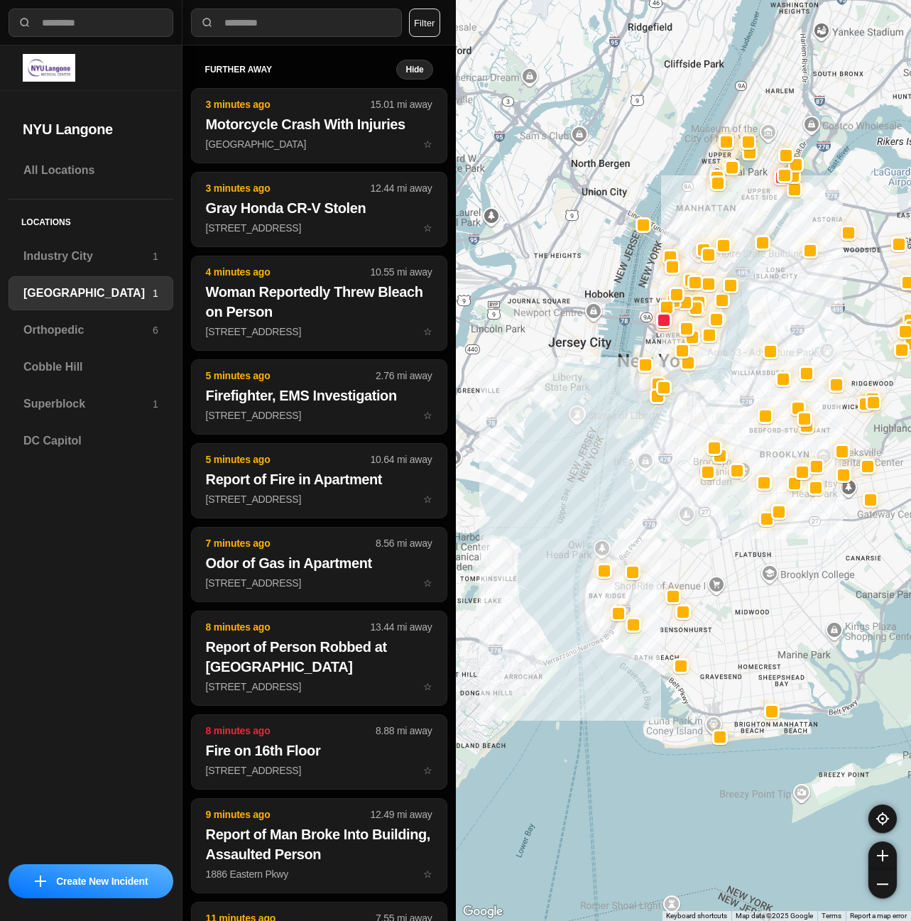
drag, startPoint x: 698, startPoint y: 209, endPoint x: 733, endPoint y: 338, distance: 134.0
click at [735, 341] on div at bounding box center [684, 460] width 456 height 921
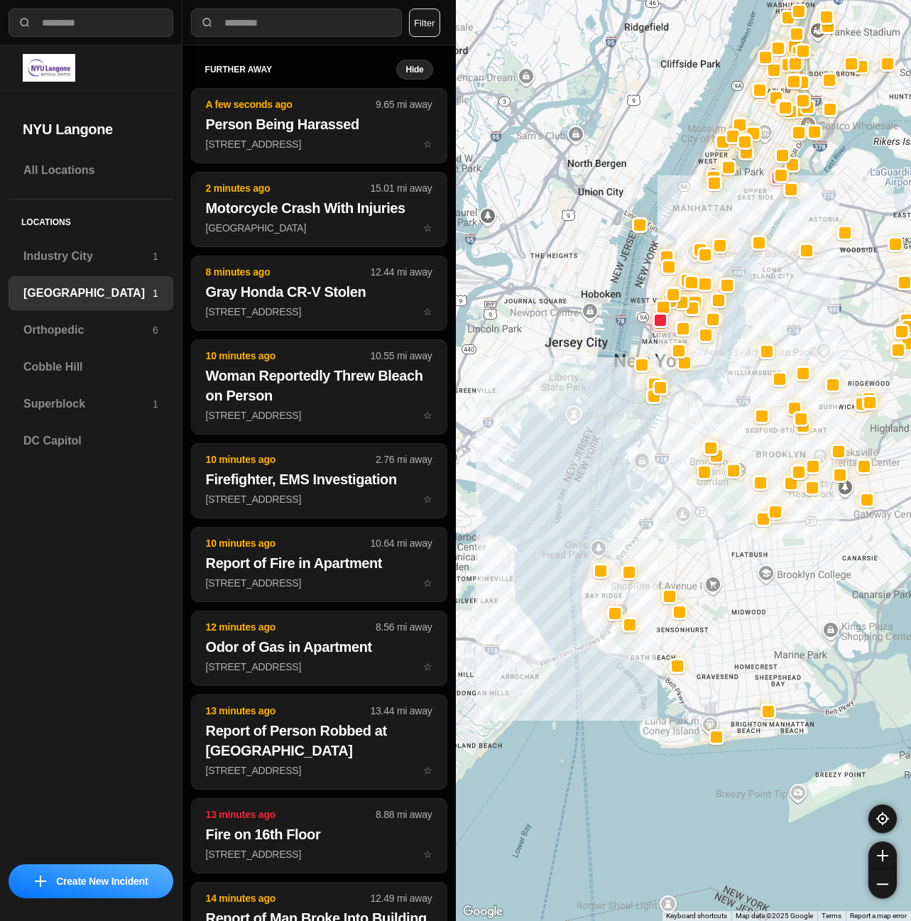
select select "*"
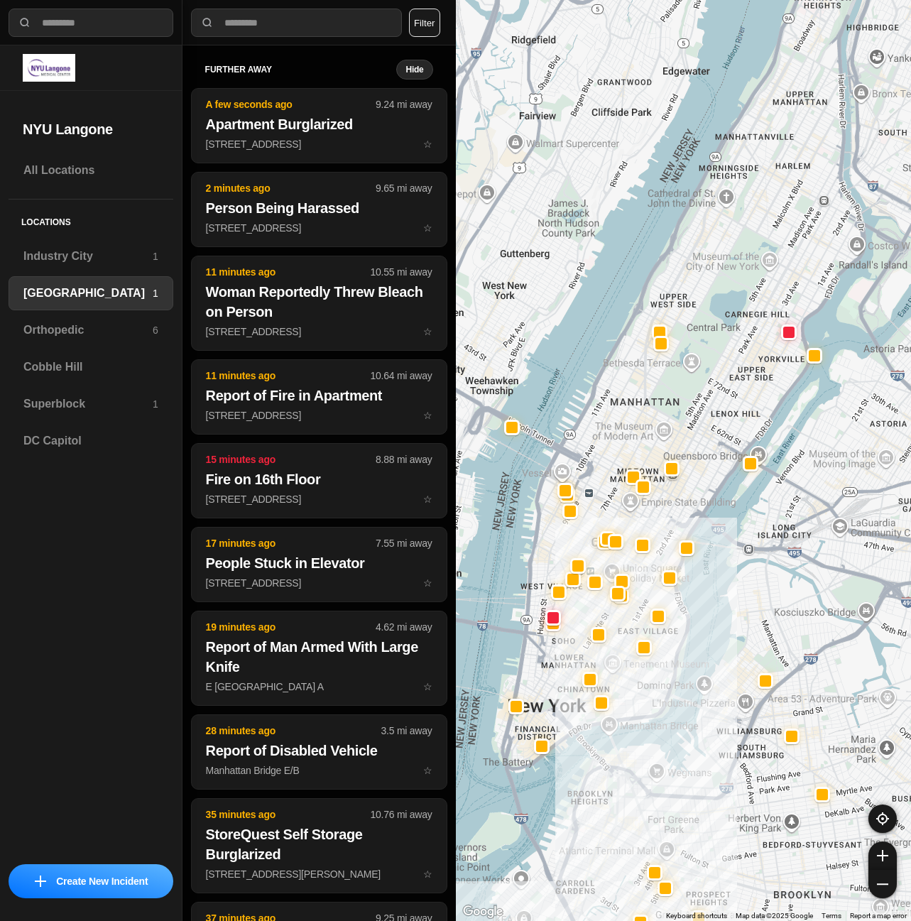
drag, startPoint x: 652, startPoint y: 423, endPoint x: 559, endPoint y: 730, distance: 320.2
click at [559, 730] on div at bounding box center [684, 460] width 456 height 921
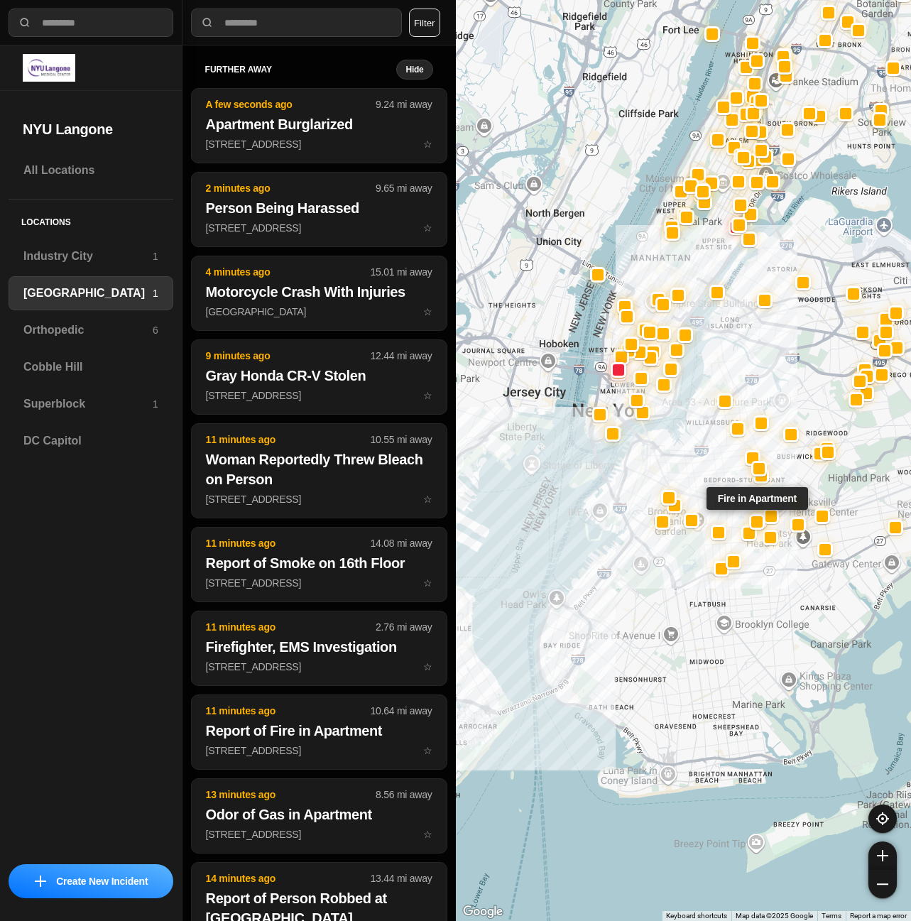
drag, startPoint x: 777, startPoint y: 843, endPoint x: 770, endPoint y: 501, distance: 342.2
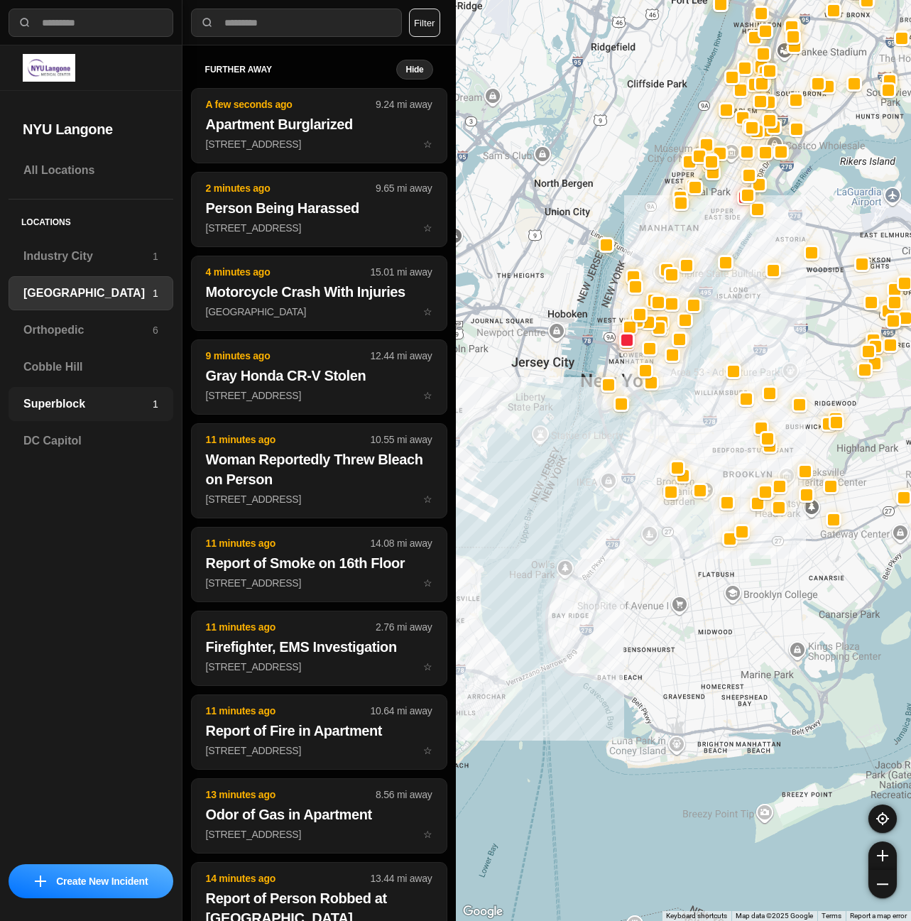
click at [67, 395] on h3 "Superblock" at bounding box center [87, 403] width 129 height 17
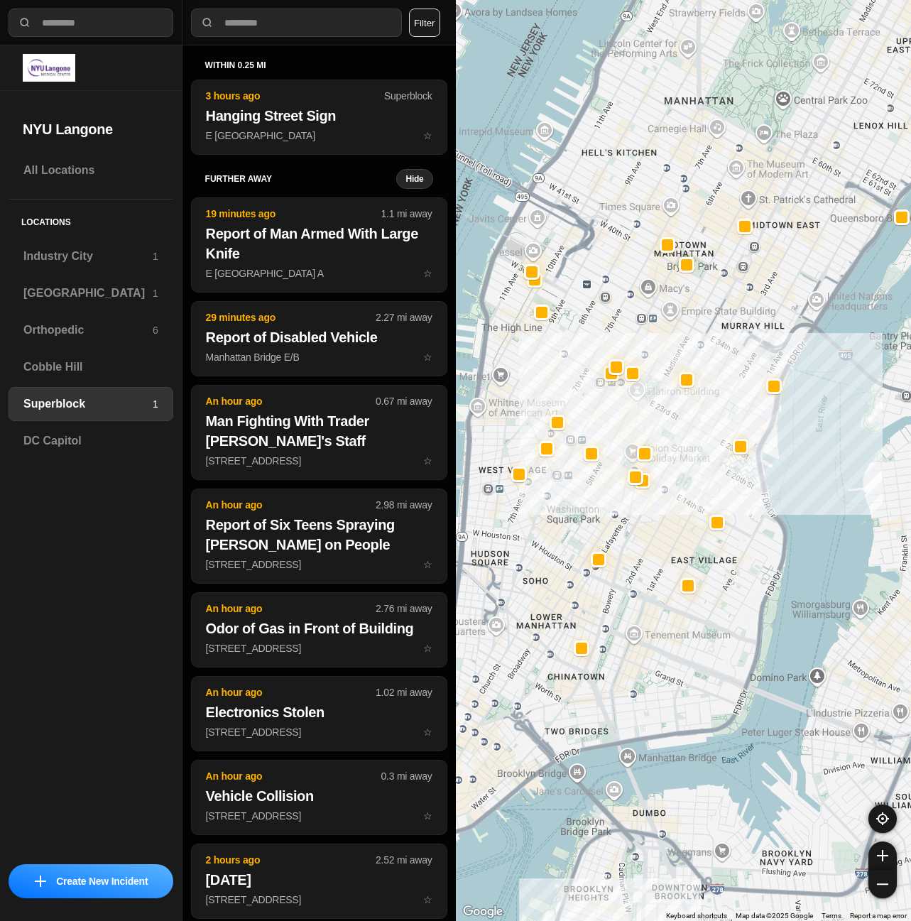
drag, startPoint x: 717, startPoint y: 695, endPoint x: 761, endPoint y: 489, distance: 210.5
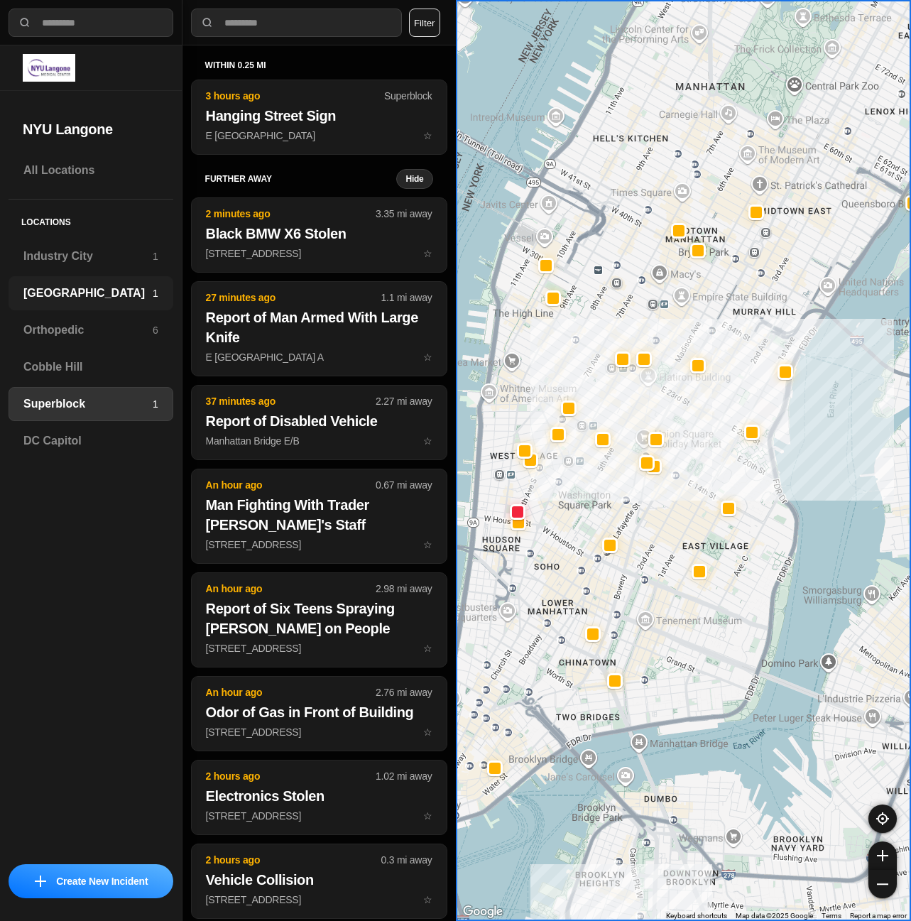
click at [107, 298] on h3 "[GEOGRAPHIC_DATA]" at bounding box center [87, 293] width 129 height 17
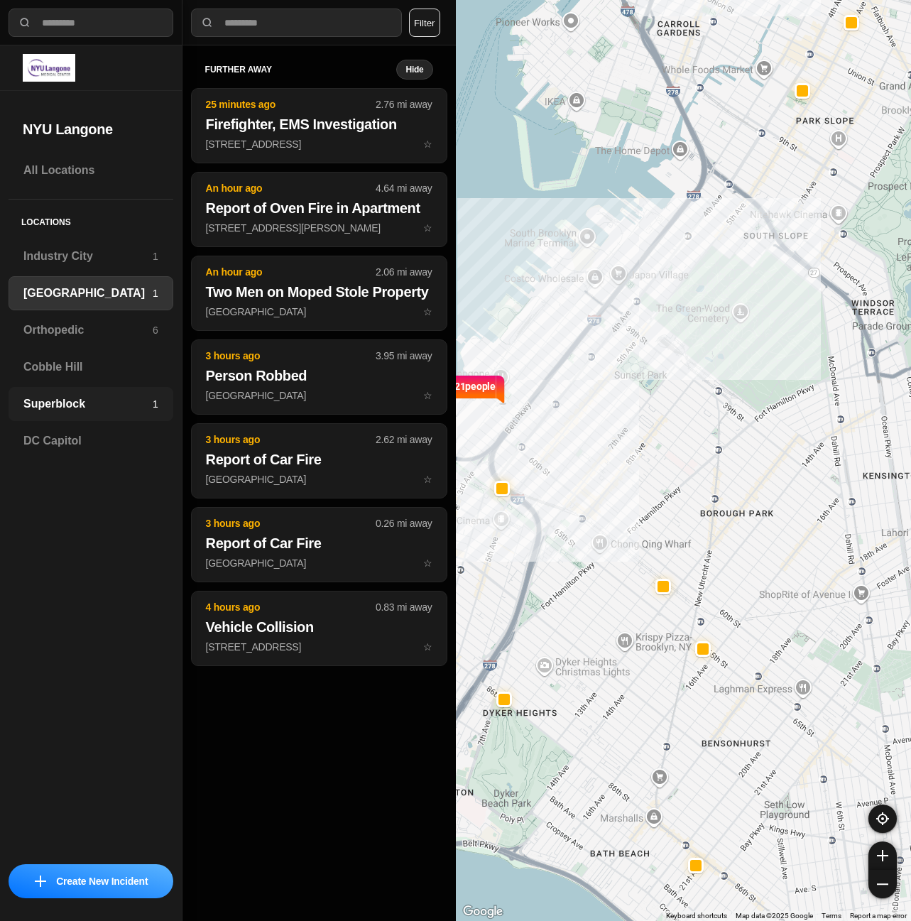
click at [135, 414] on div "Superblock 1" at bounding box center [91, 404] width 165 height 34
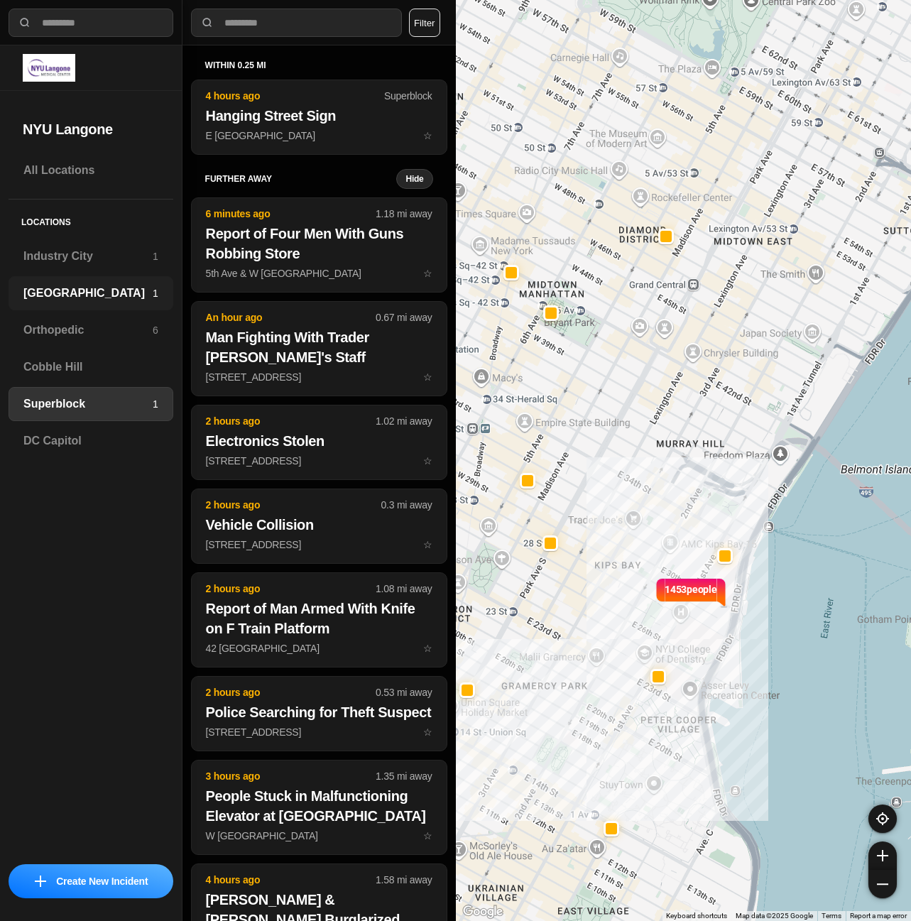
click at [115, 282] on div "Brooklyn 1" at bounding box center [91, 293] width 165 height 34
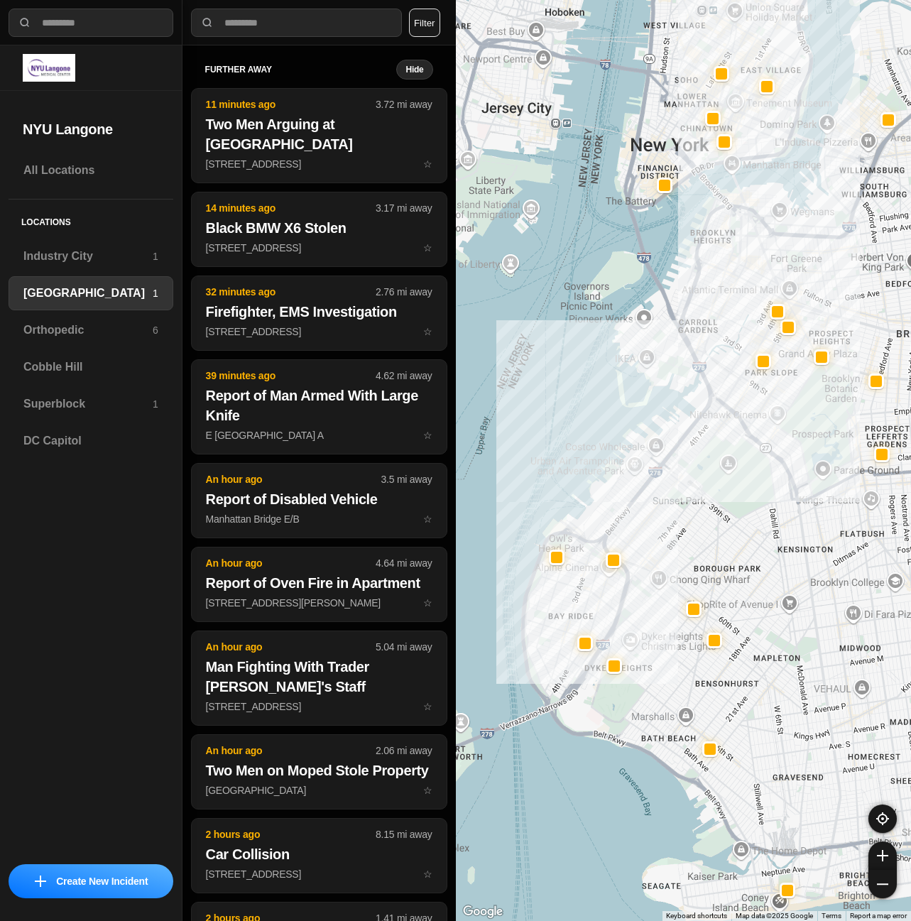
drag, startPoint x: 823, startPoint y: 575, endPoint x: 816, endPoint y: 605, distance: 31.3
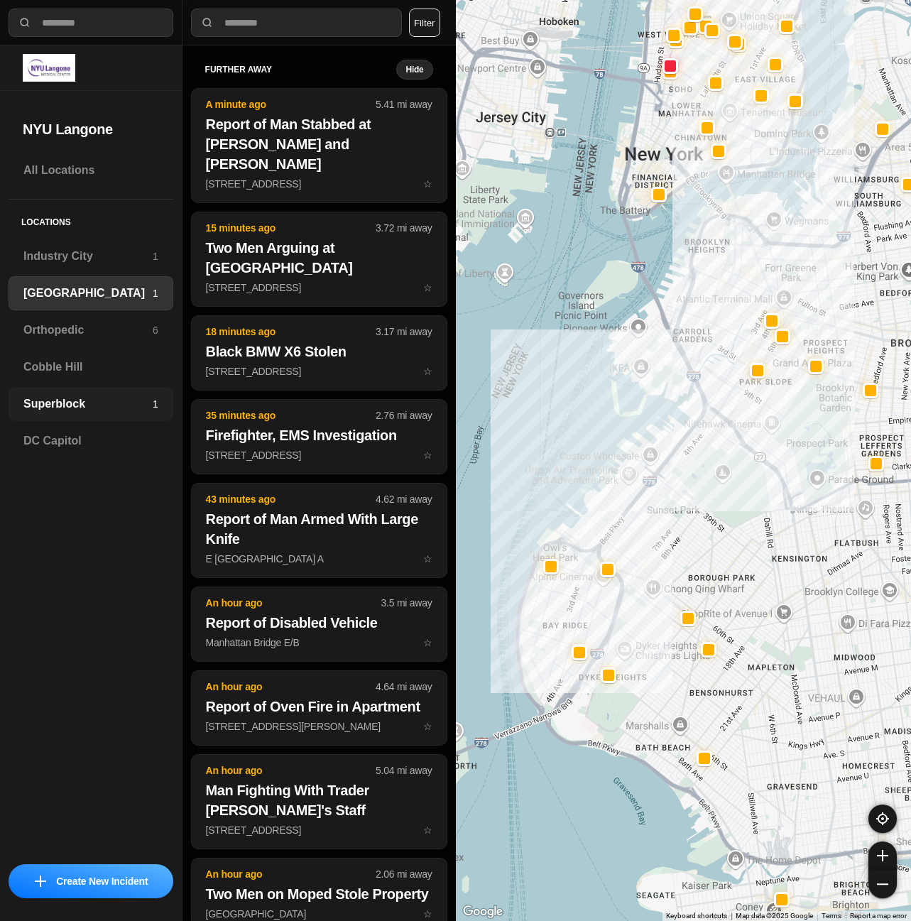
click at [50, 400] on h3 "Superblock" at bounding box center [87, 403] width 129 height 17
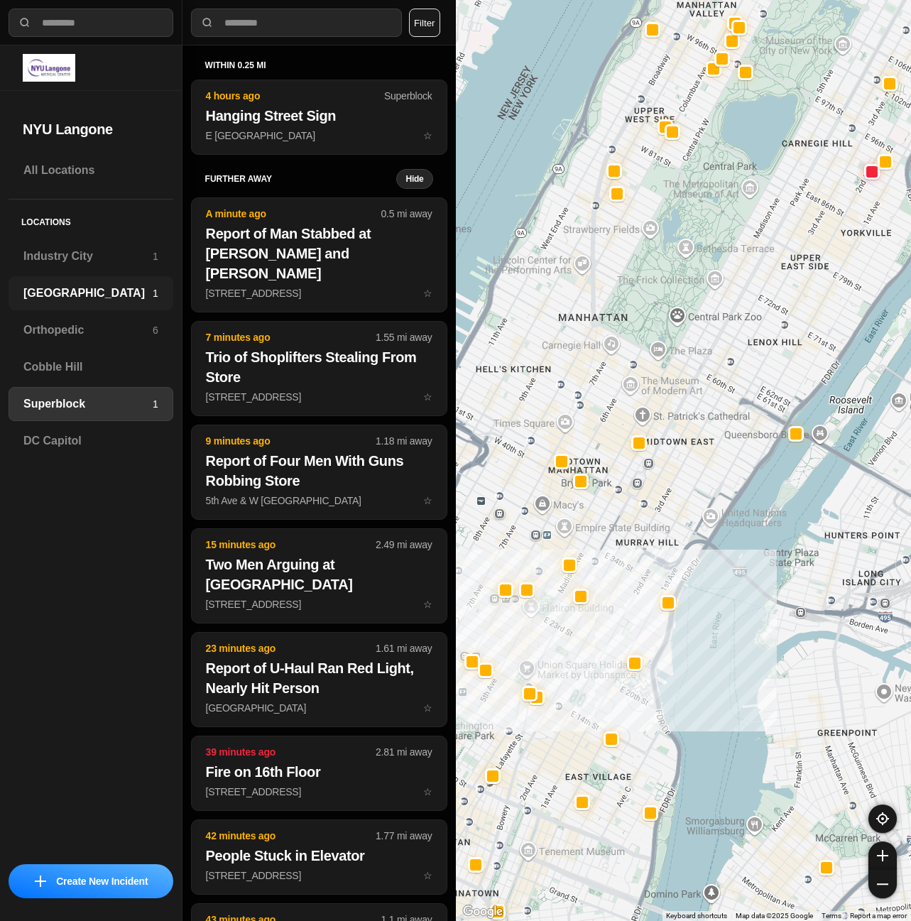
click at [38, 302] on div "Brooklyn 1" at bounding box center [91, 293] width 165 height 34
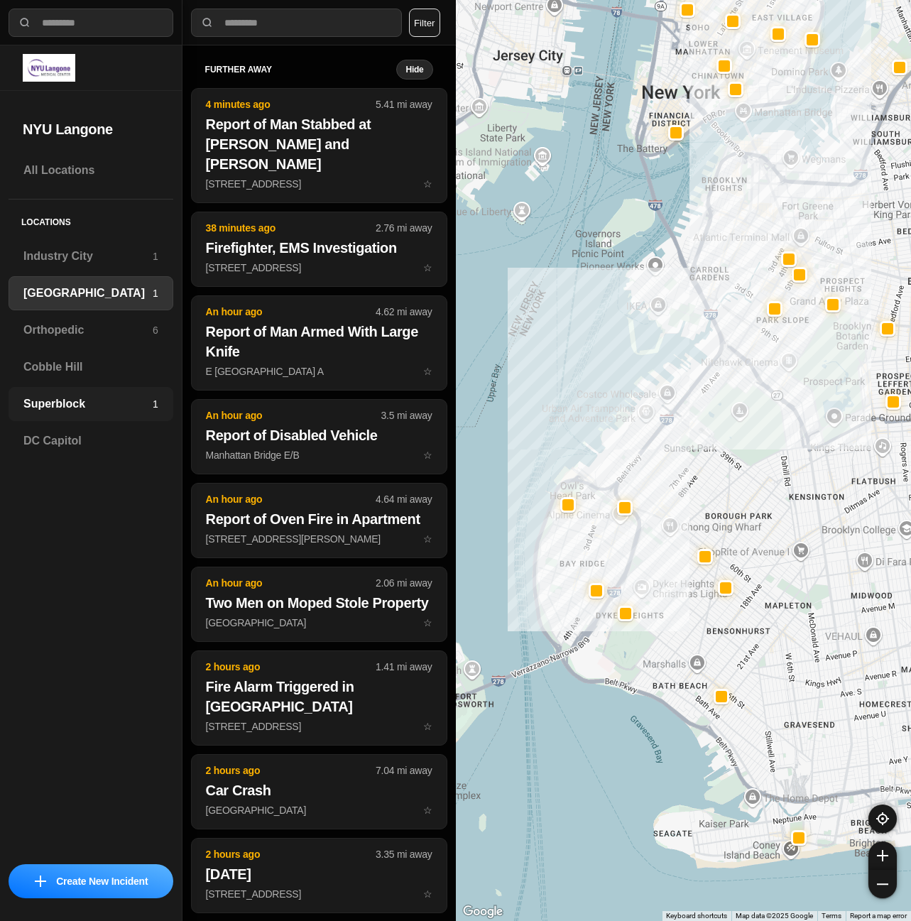
click at [128, 407] on h3 "Superblock" at bounding box center [87, 403] width 129 height 17
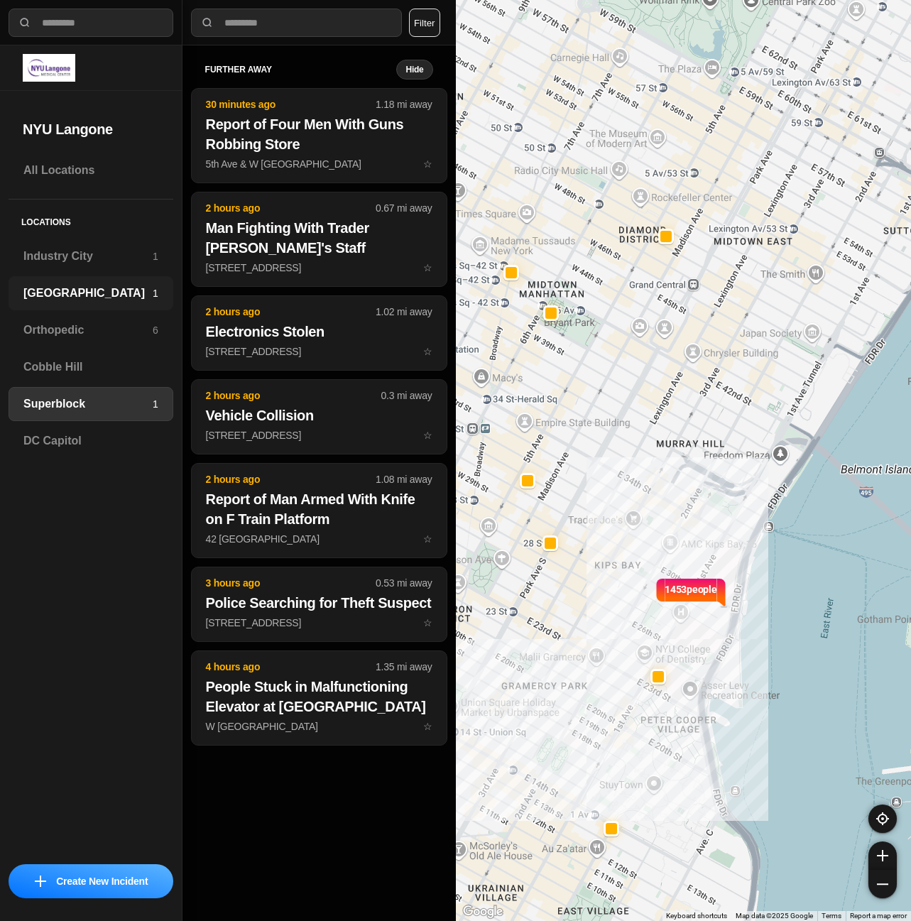
click at [60, 298] on h3 "[GEOGRAPHIC_DATA]" at bounding box center [87, 293] width 129 height 17
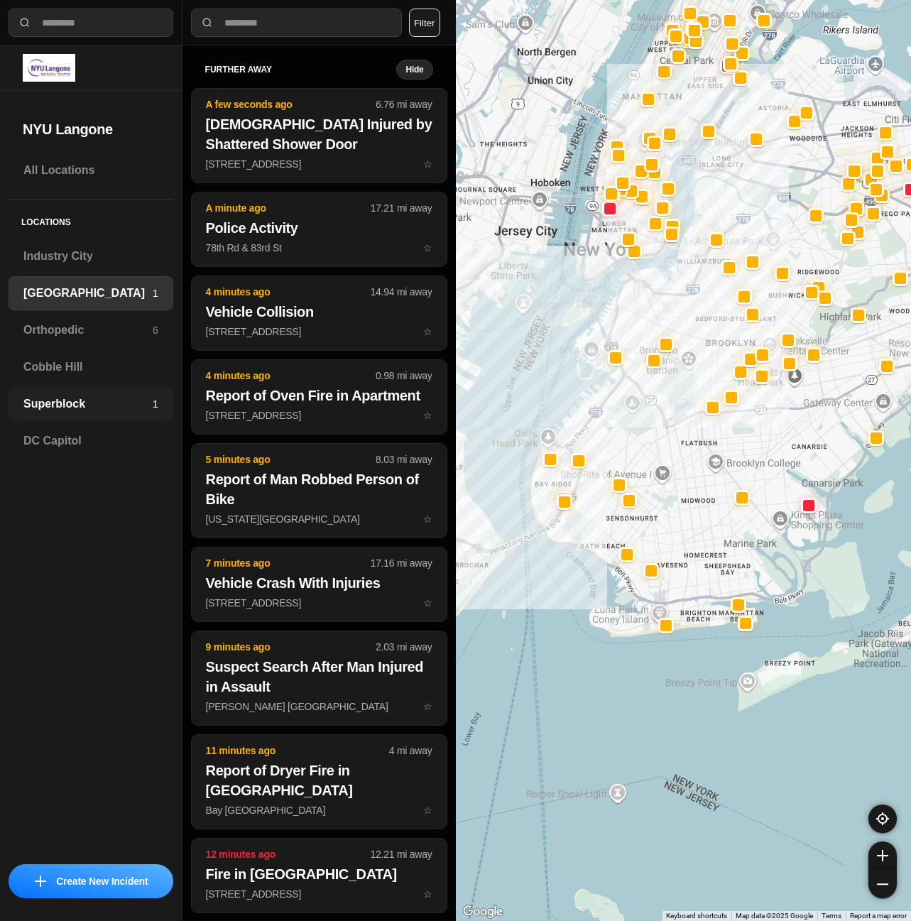
click at [112, 409] on h3 "Superblock" at bounding box center [87, 403] width 129 height 17
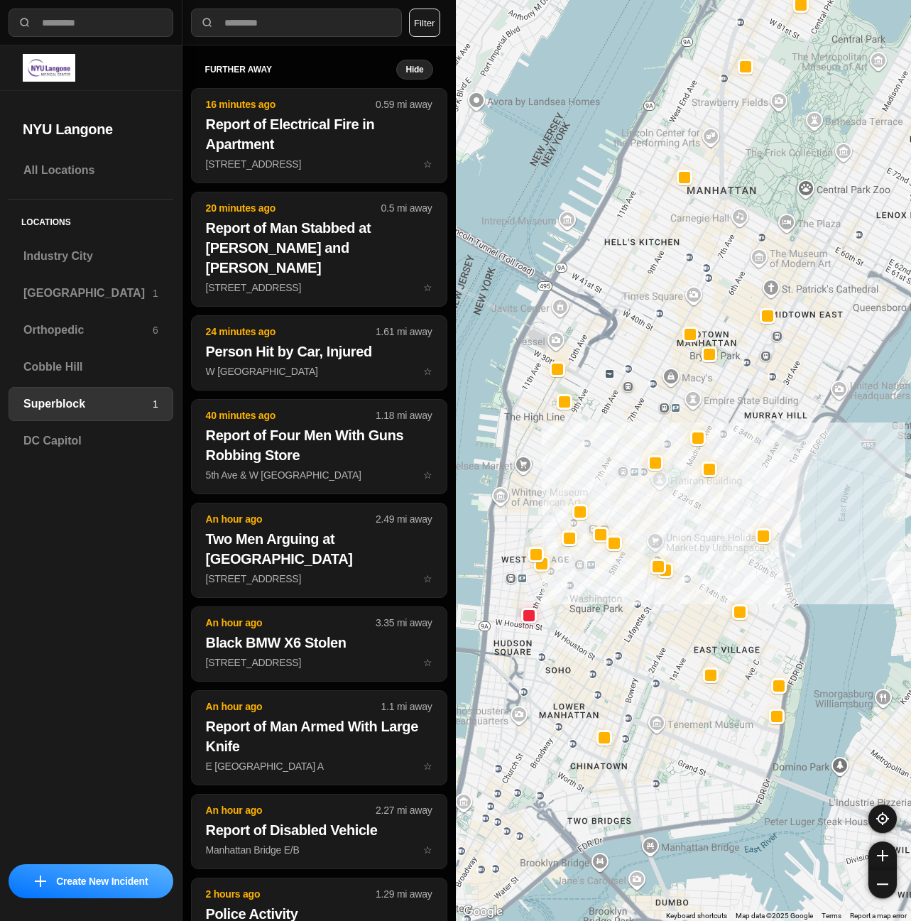
drag, startPoint x: 770, startPoint y: 745, endPoint x: 808, endPoint y: 589, distance: 160.6
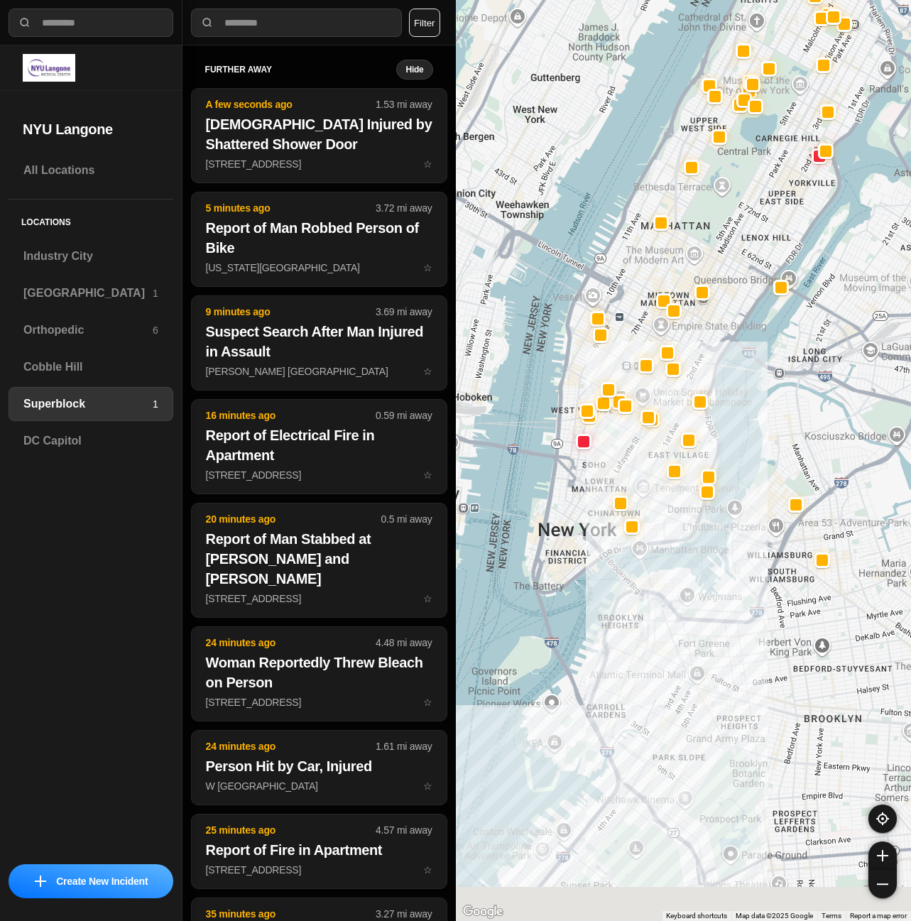
drag, startPoint x: 743, startPoint y: 678, endPoint x: 703, endPoint y: 532, distance: 151.0
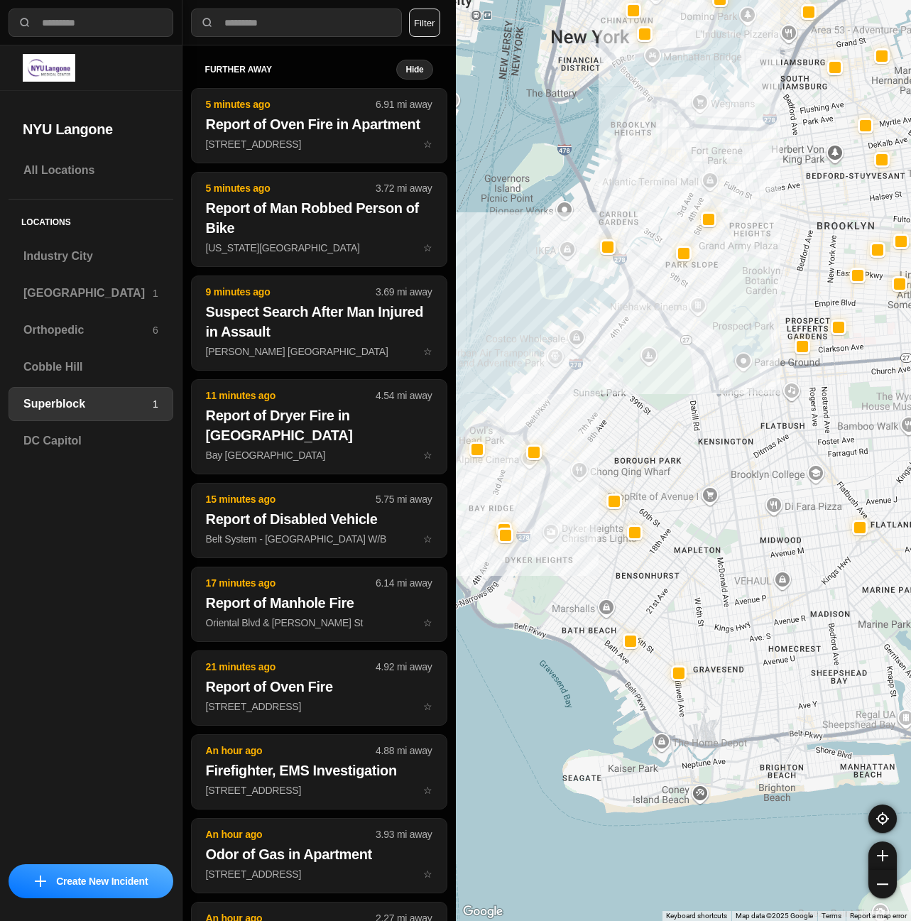
drag, startPoint x: 688, startPoint y: 756, endPoint x: 685, endPoint y: 552, distance: 203.7
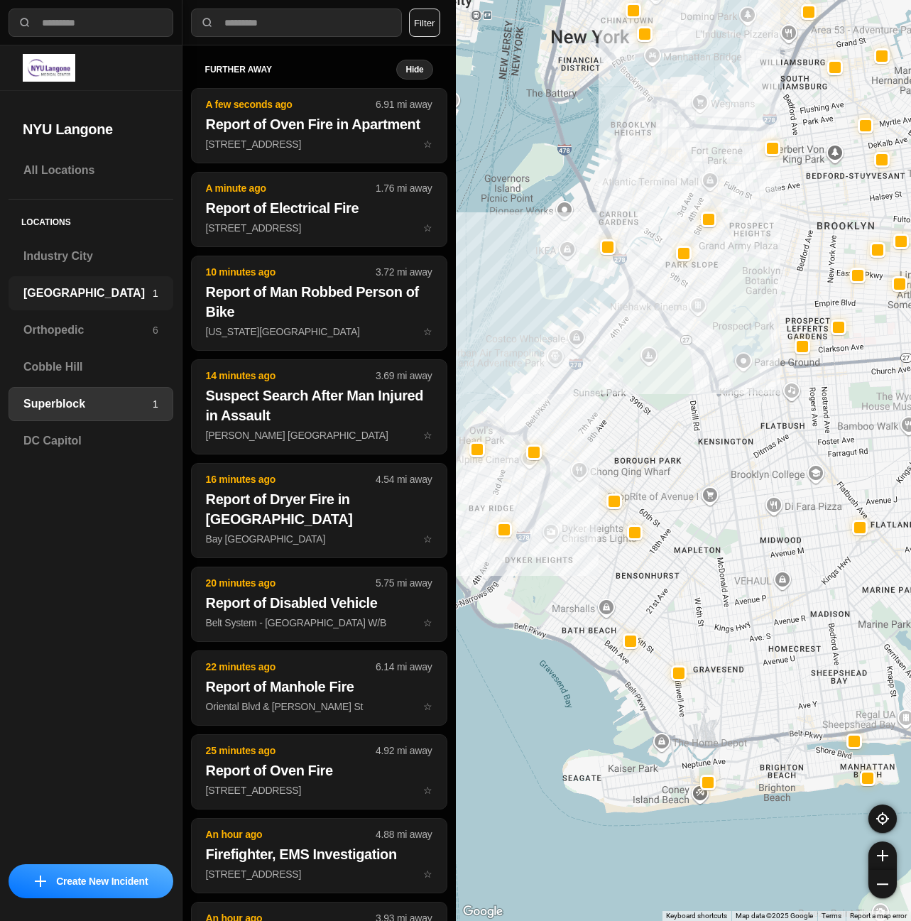
click at [71, 298] on h3 "[GEOGRAPHIC_DATA]" at bounding box center [87, 293] width 129 height 17
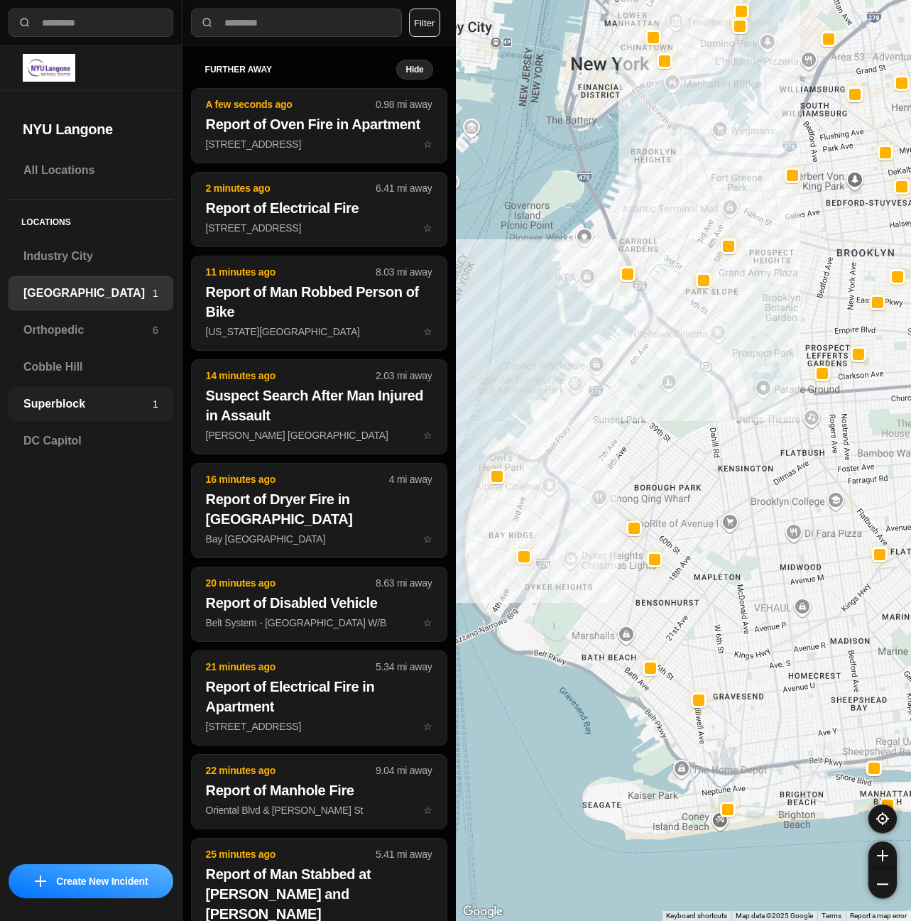
click at [144, 397] on h3 "Superblock" at bounding box center [87, 403] width 129 height 17
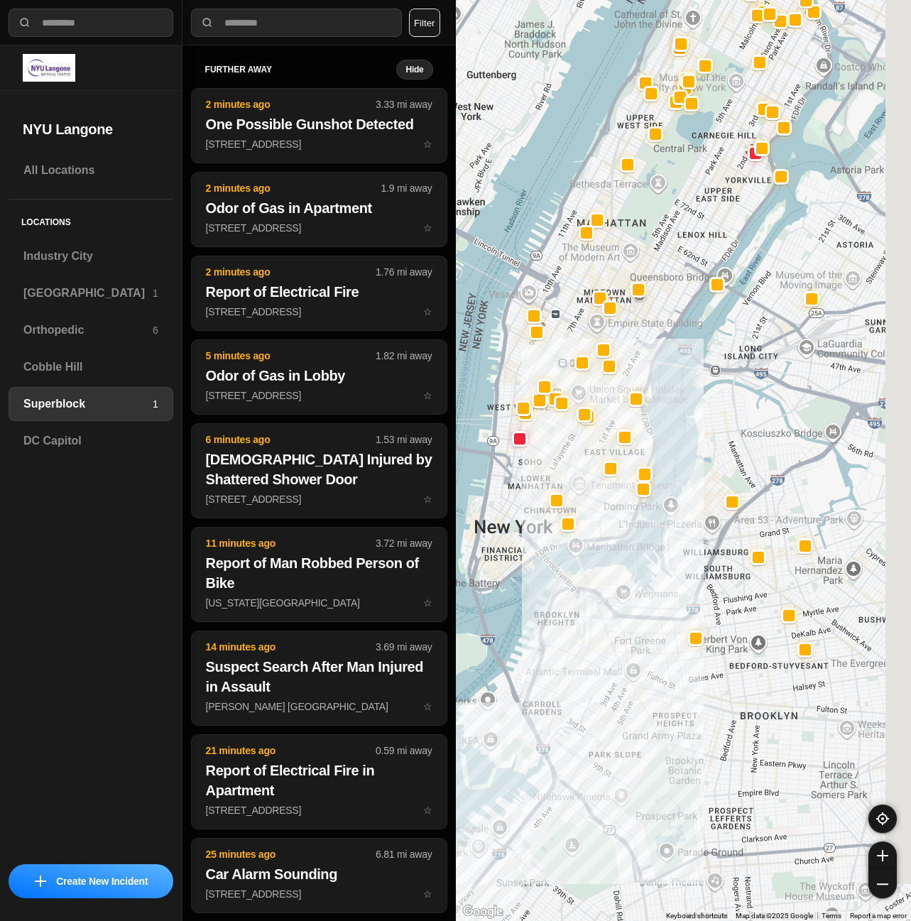
drag, startPoint x: 782, startPoint y: 794, endPoint x: 686, endPoint y: 542, distance: 269.8
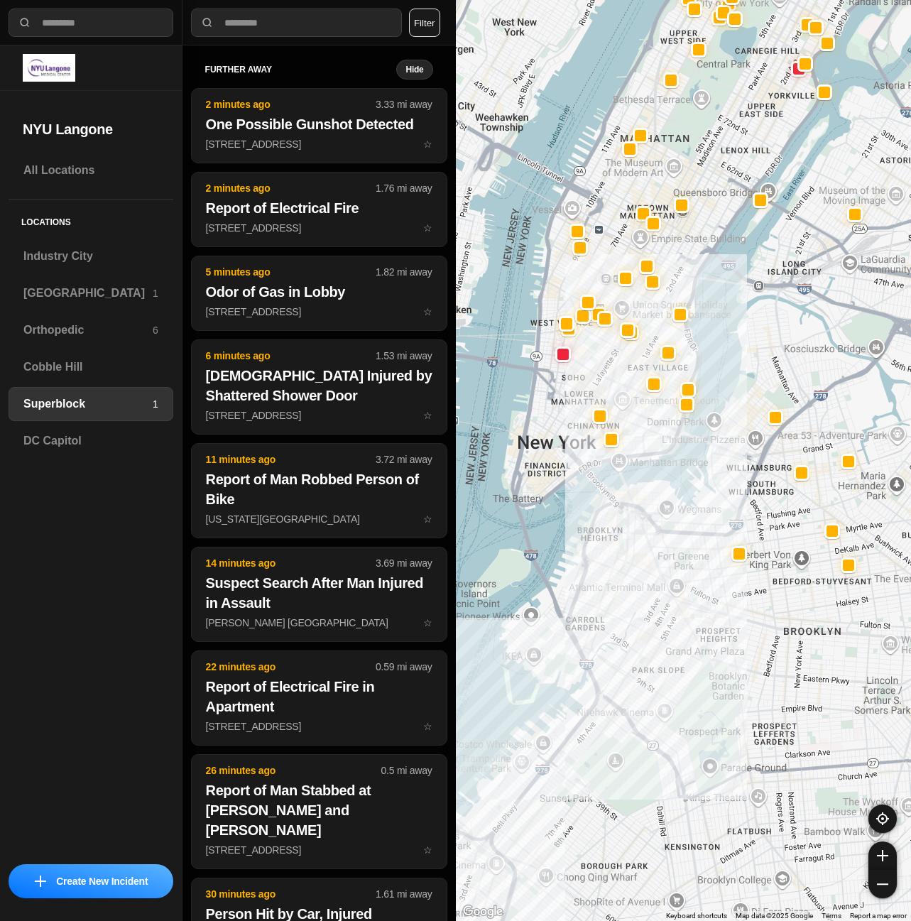
drag, startPoint x: 624, startPoint y: 759, endPoint x: 679, endPoint y: 662, distance: 111.9
click at [679, 663] on div at bounding box center [684, 460] width 456 height 921
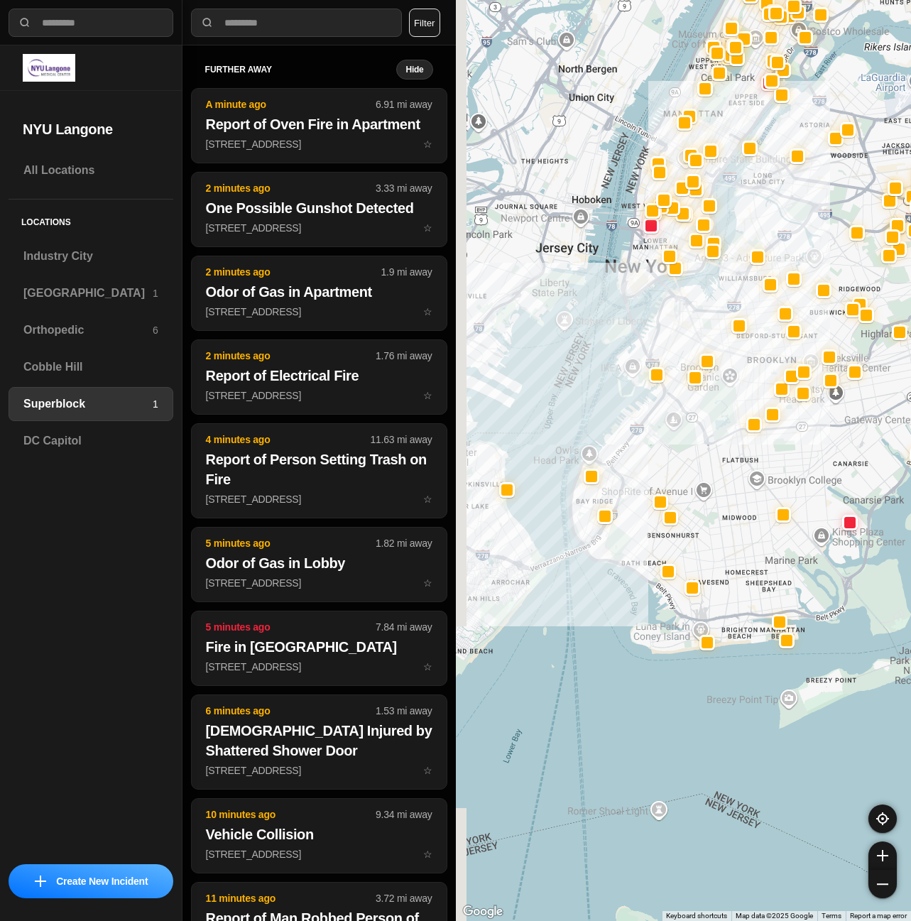
drag, startPoint x: 720, startPoint y: 747, endPoint x: 754, endPoint y: 571, distance: 179.3
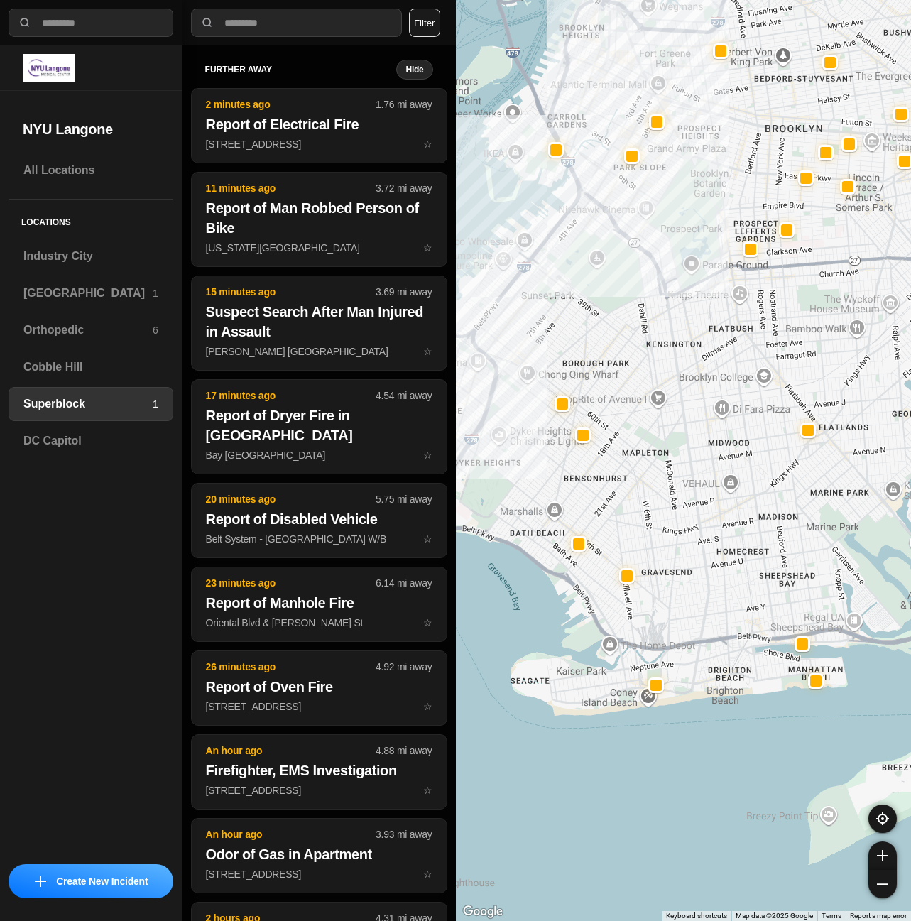
drag, startPoint x: 754, startPoint y: 644, endPoint x: 765, endPoint y: 733, distance: 88.7
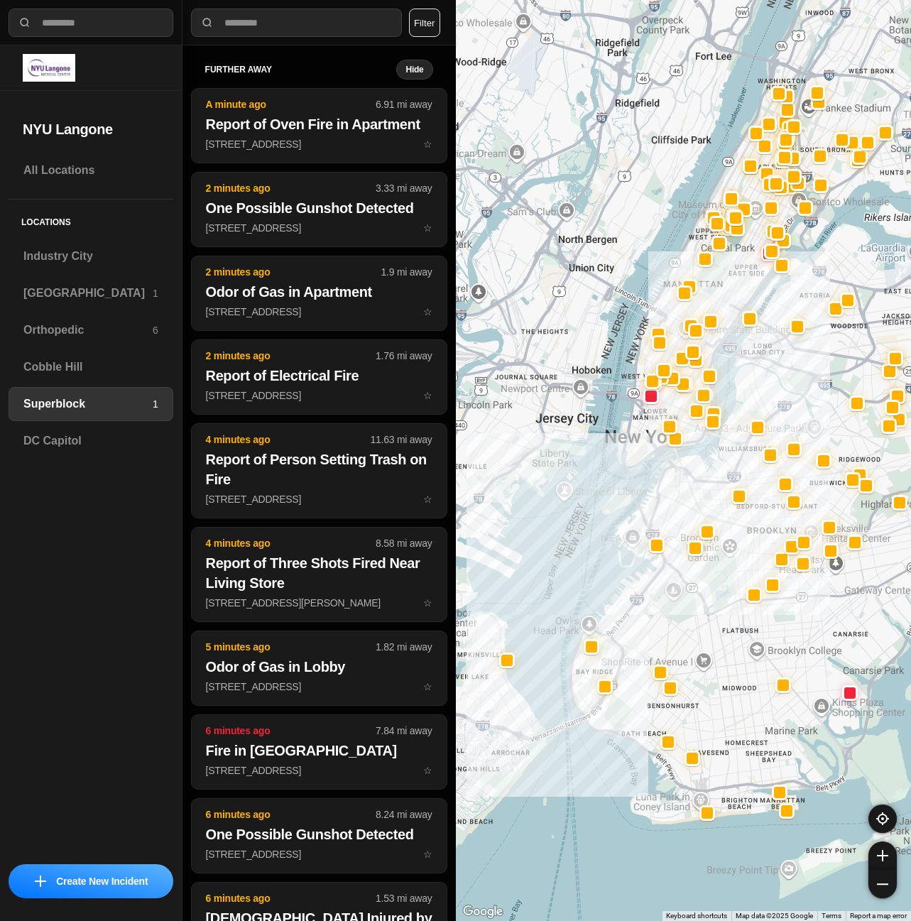
drag, startPoint x: 746, startPoint y: 632, endPoint x: 733, endPoint y: 713, distance: 82.7
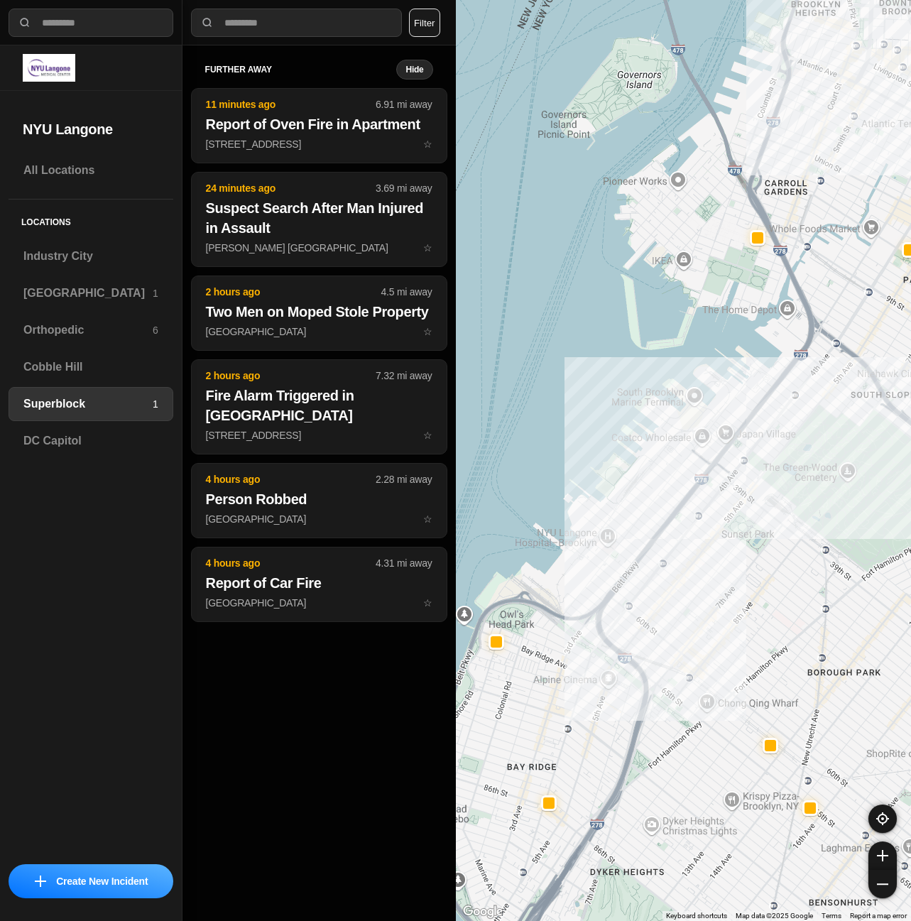
select select "*"
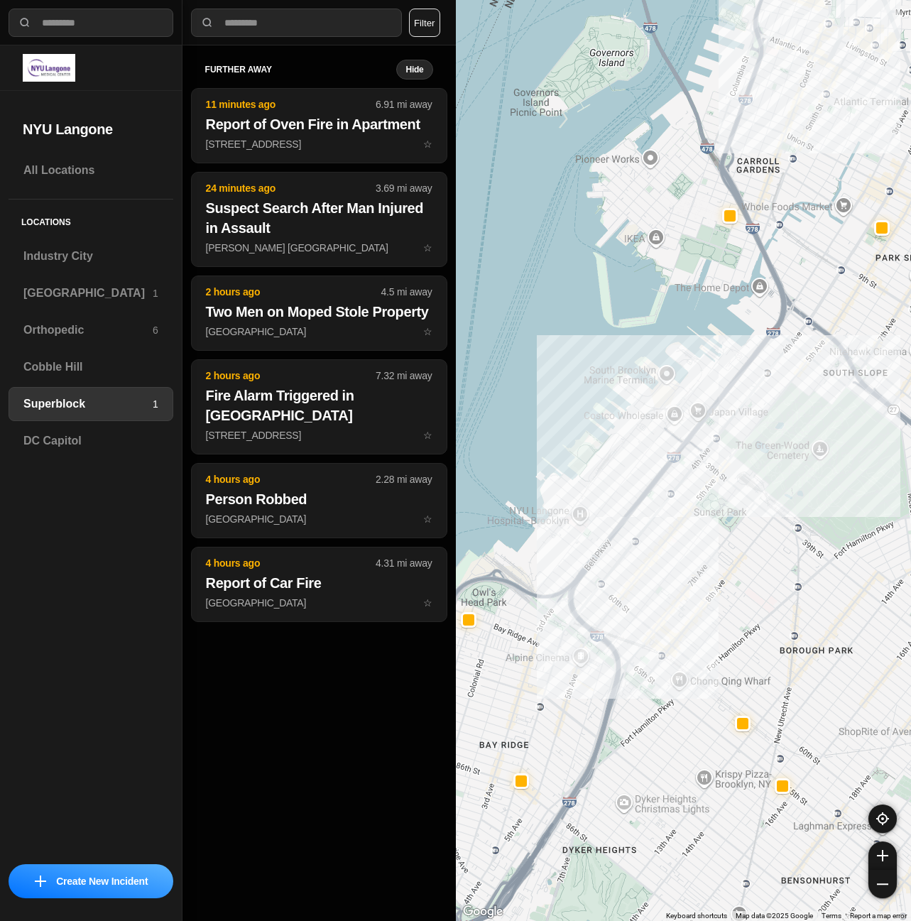
drag, startPoint x: 857, startPoint y: 604, endPoint x: 829, endPoint y: 582, distance: 35.4
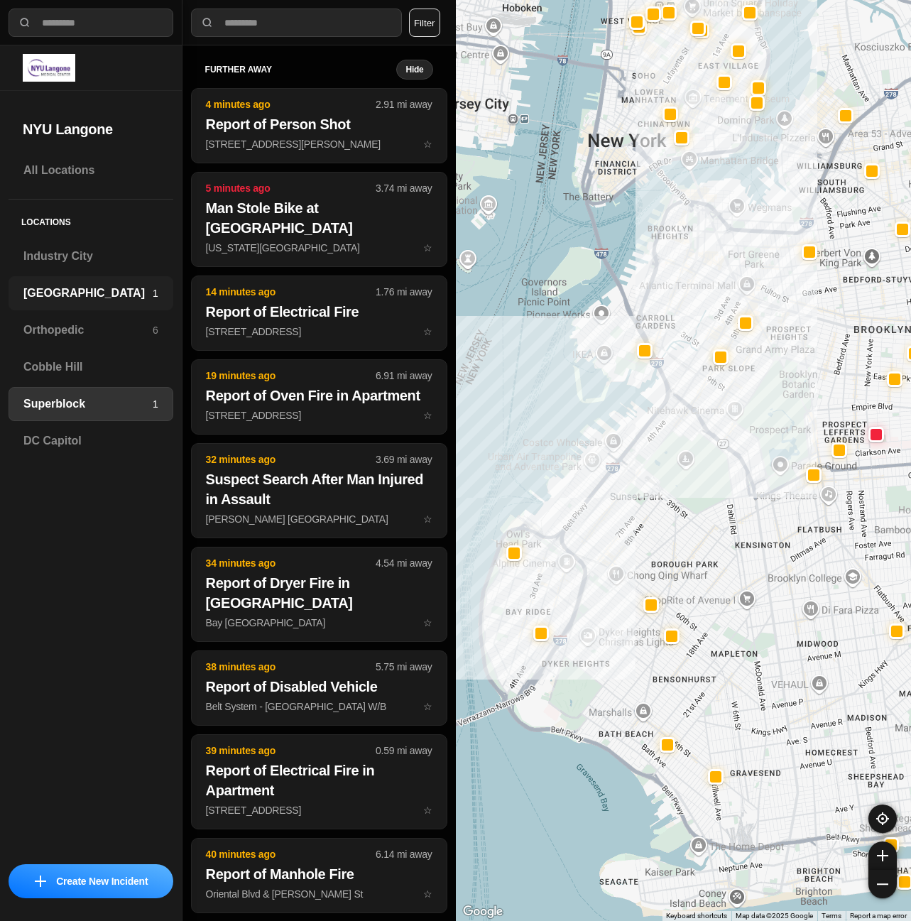
click at [105, 296] on h3 "[GEOGRAPHIC_DATA]" at bounding box center [87, 293] width 129 height 17
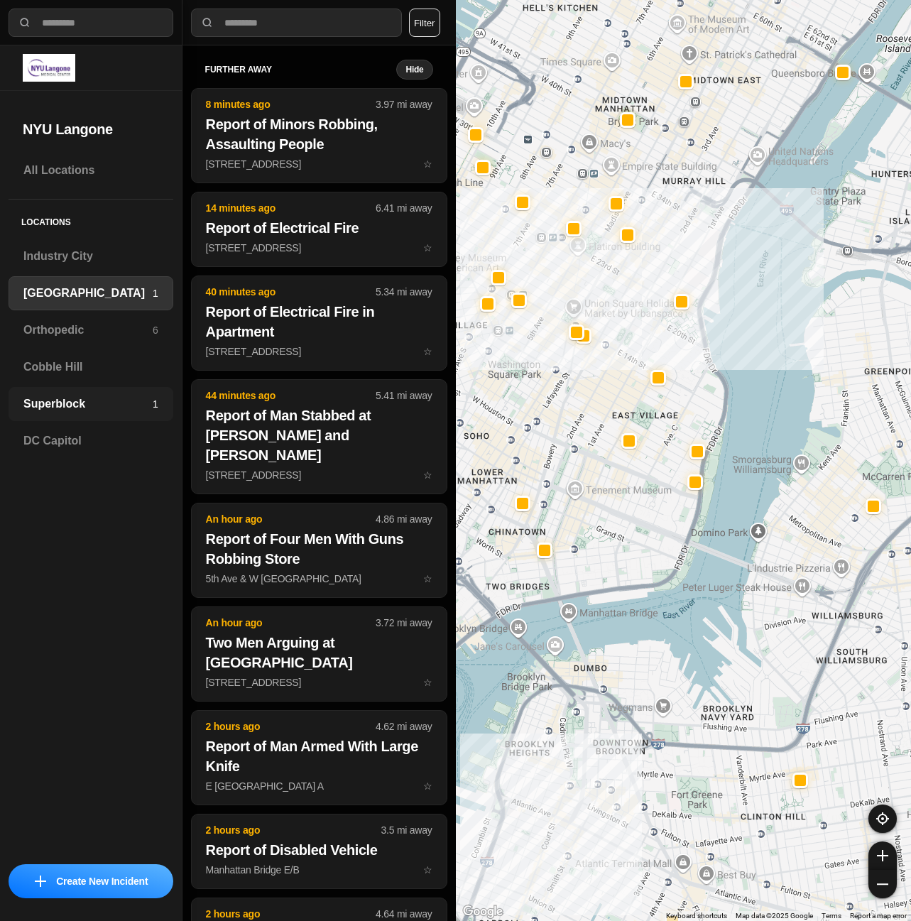
click at [102, 407] on h3 "Superblock" at bounding box center [87, 403] width 129 height 17
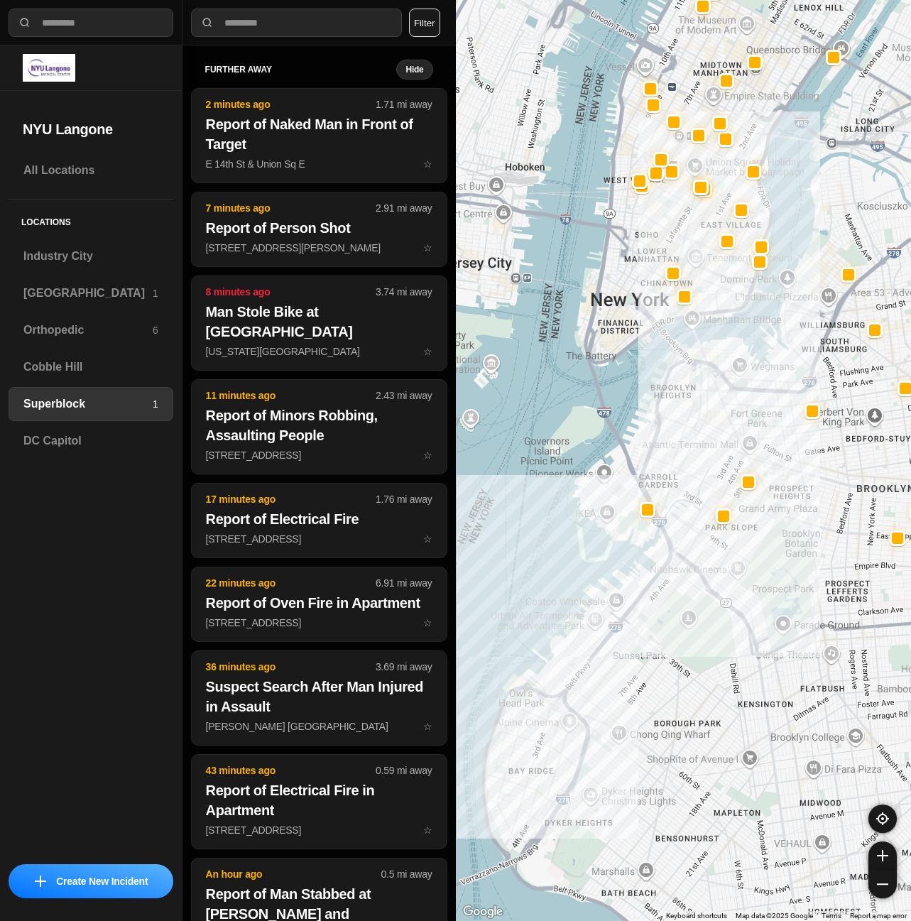
drag, startPoint x: 627, startPoint y: 745, endPoint x: 735, endPoint y: 456, distance: 308.1
click at [735, 456] on div at bounding box center [684, 460] width 456 height 921
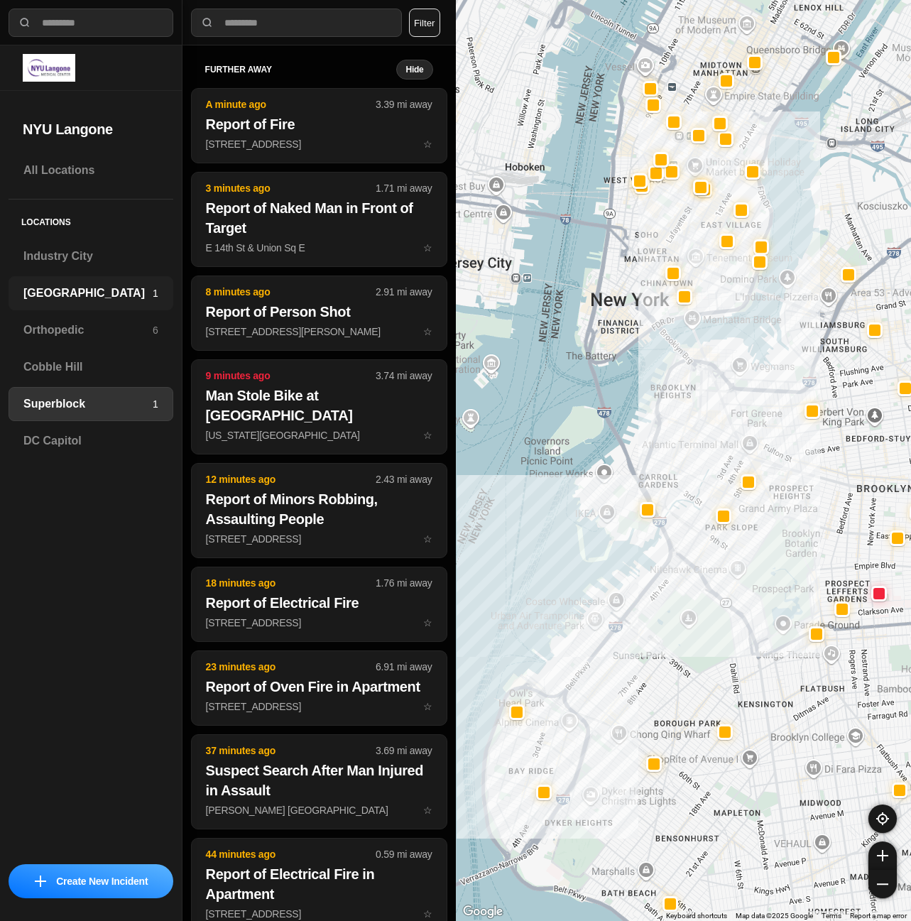
click at [79, 296] on h3 "[GEOGRAPHIC_DATA]" at bounding box center [87, 293] width 129 height 17
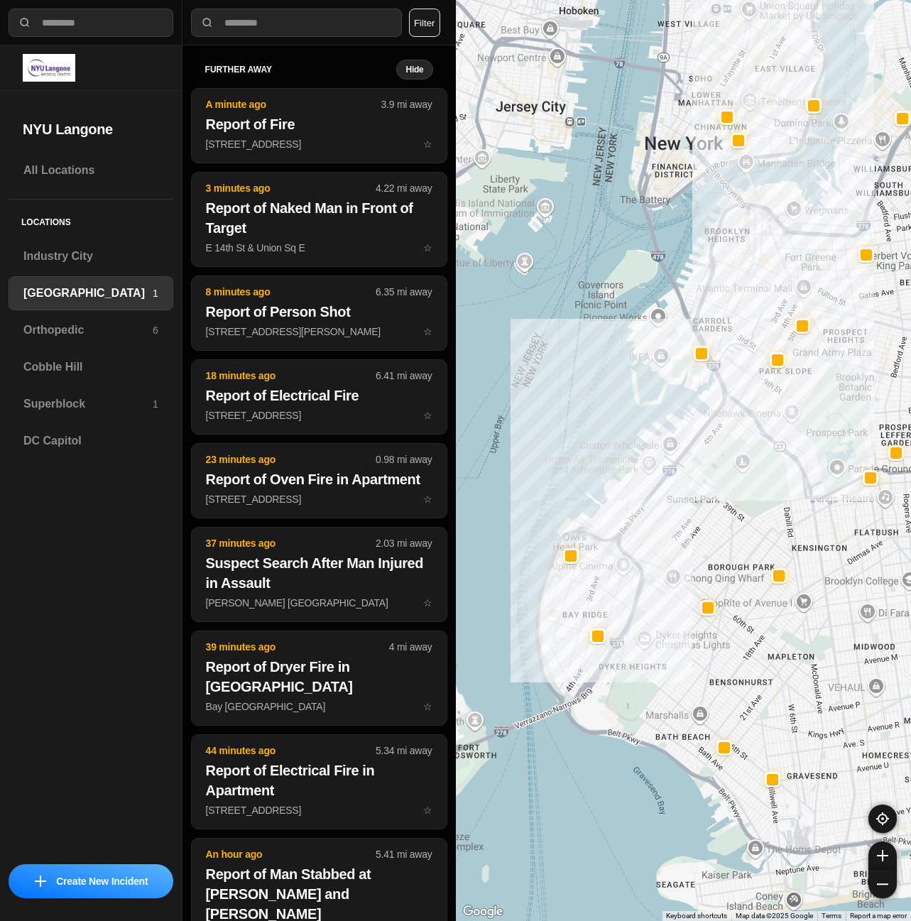
drag, startPoint x: 756, startPoint y: 417, endPoint x: 753, endPoint y: 461, distance: 43.4
click at [753, 461] on div at bounding box center [684, 460] width 456 height 921
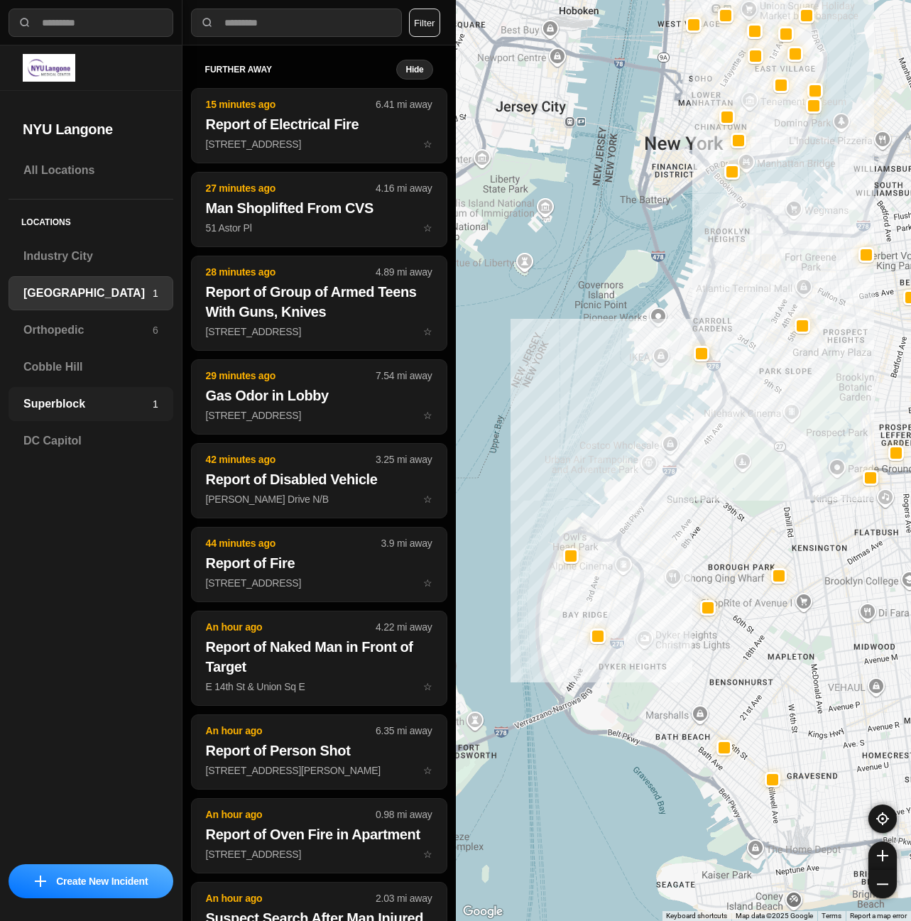
click at [109, 412] on div "Superblock 1" at bounding box center [91, 404] width 165 height 34
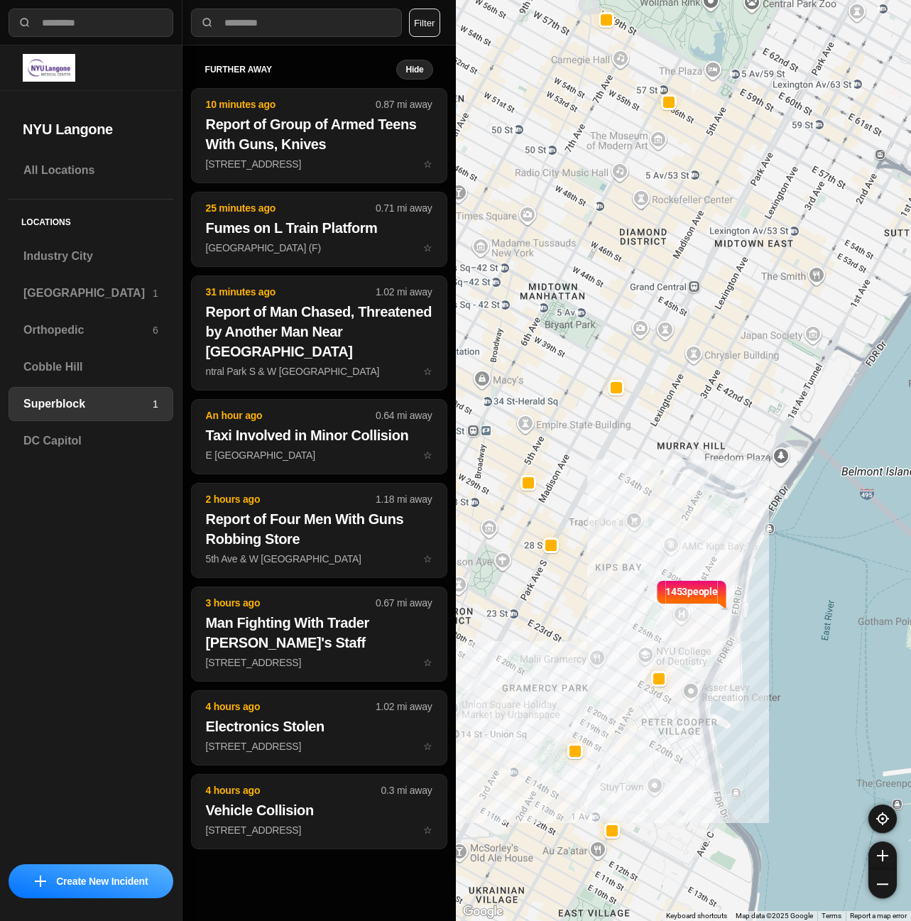
select select "*"
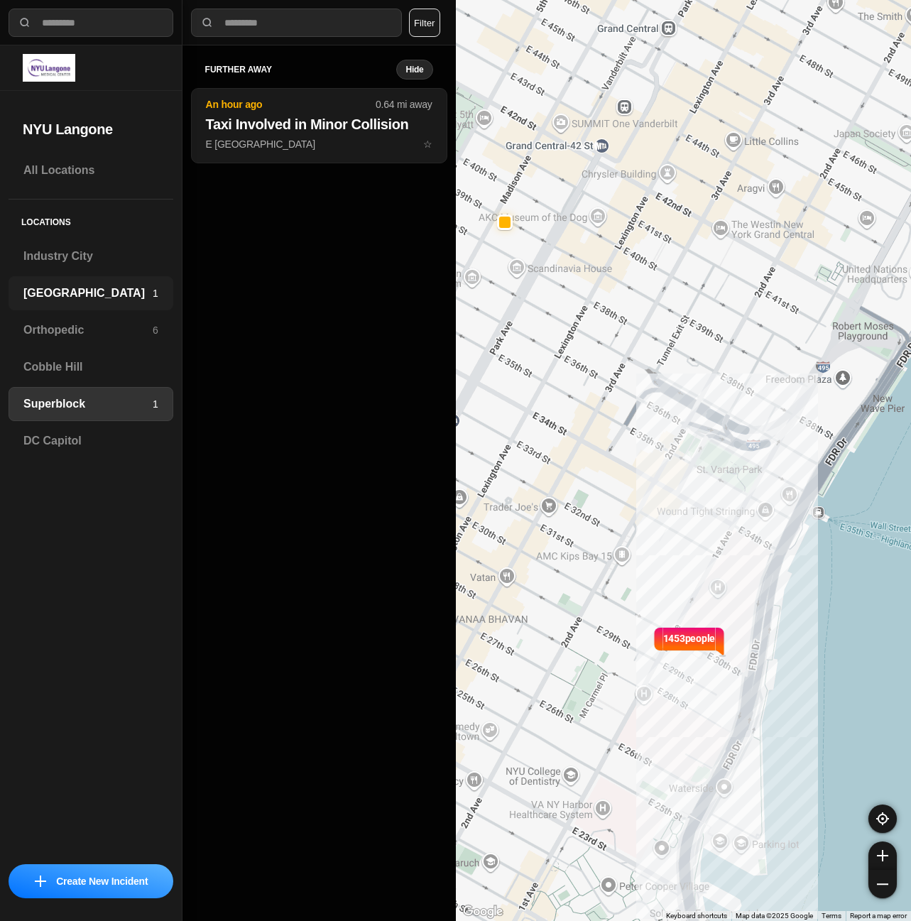
click at [87, 297] on h3 "[GEOGRAPHIC_DATA]" at bounding box center [87, 293] width 129 height 17
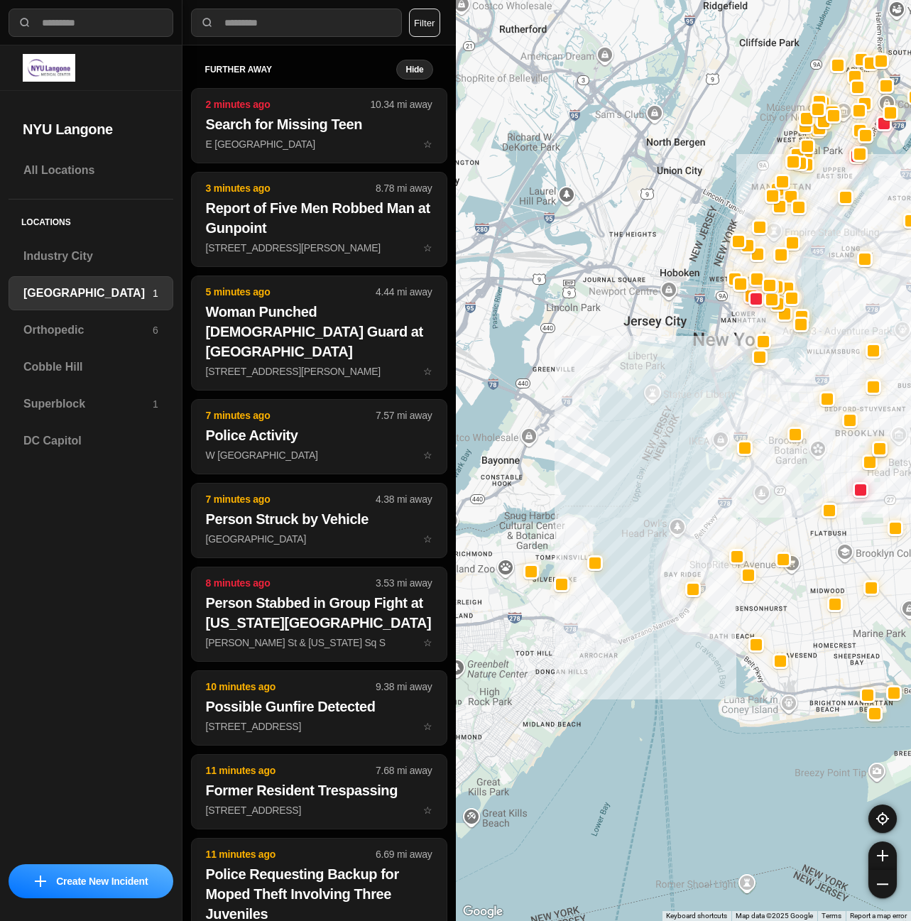
drag, startPoint x: 739, startPoint y: 457, endPoint x: 691, endPoint y: 504, distance: 67.3
click at [743, 492] on div at bounding box center [684, 460] width 456 height 921
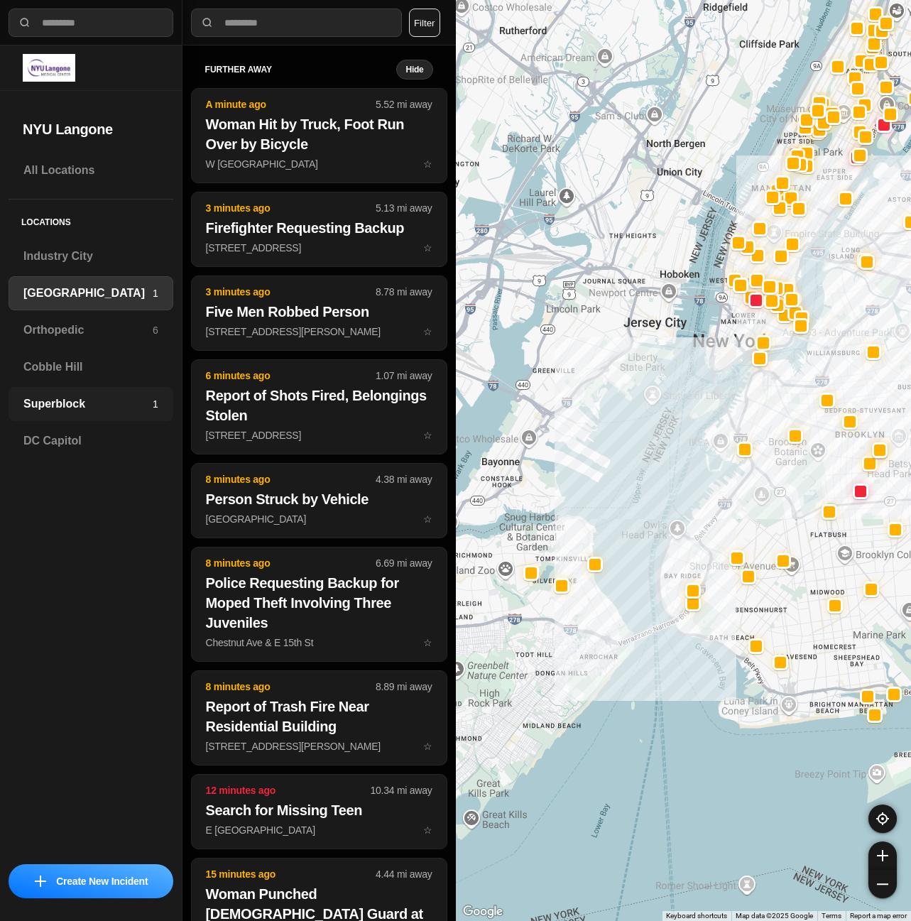
click at [84, 403] on h3 "Superblock" at bounding box center [87, 403] width 129 height 17
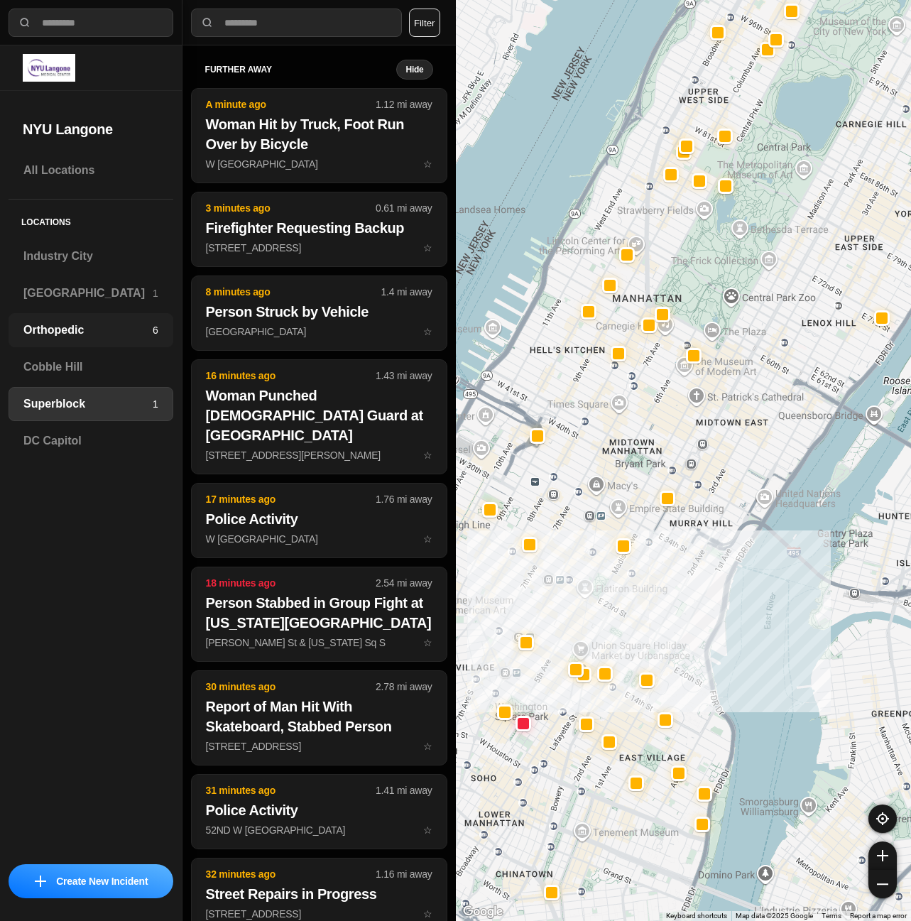
click at [60, 331] on h3 "Orthopedic" at bounding box center [87, 330] width 129 height 17
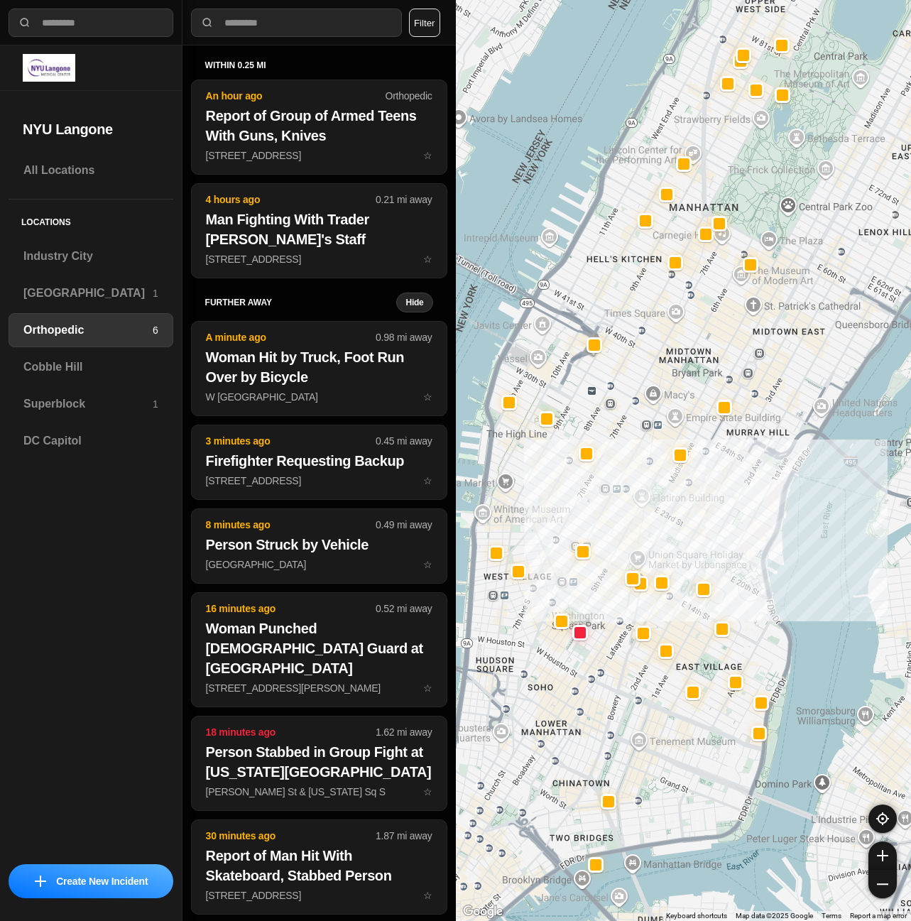
drag, startPoint x: 750, startPoint y: 610, endPoint x: 721, endPoint y: 607, distance: 29.3
